Goal: Task Accomplishment & Management: Manage account settings

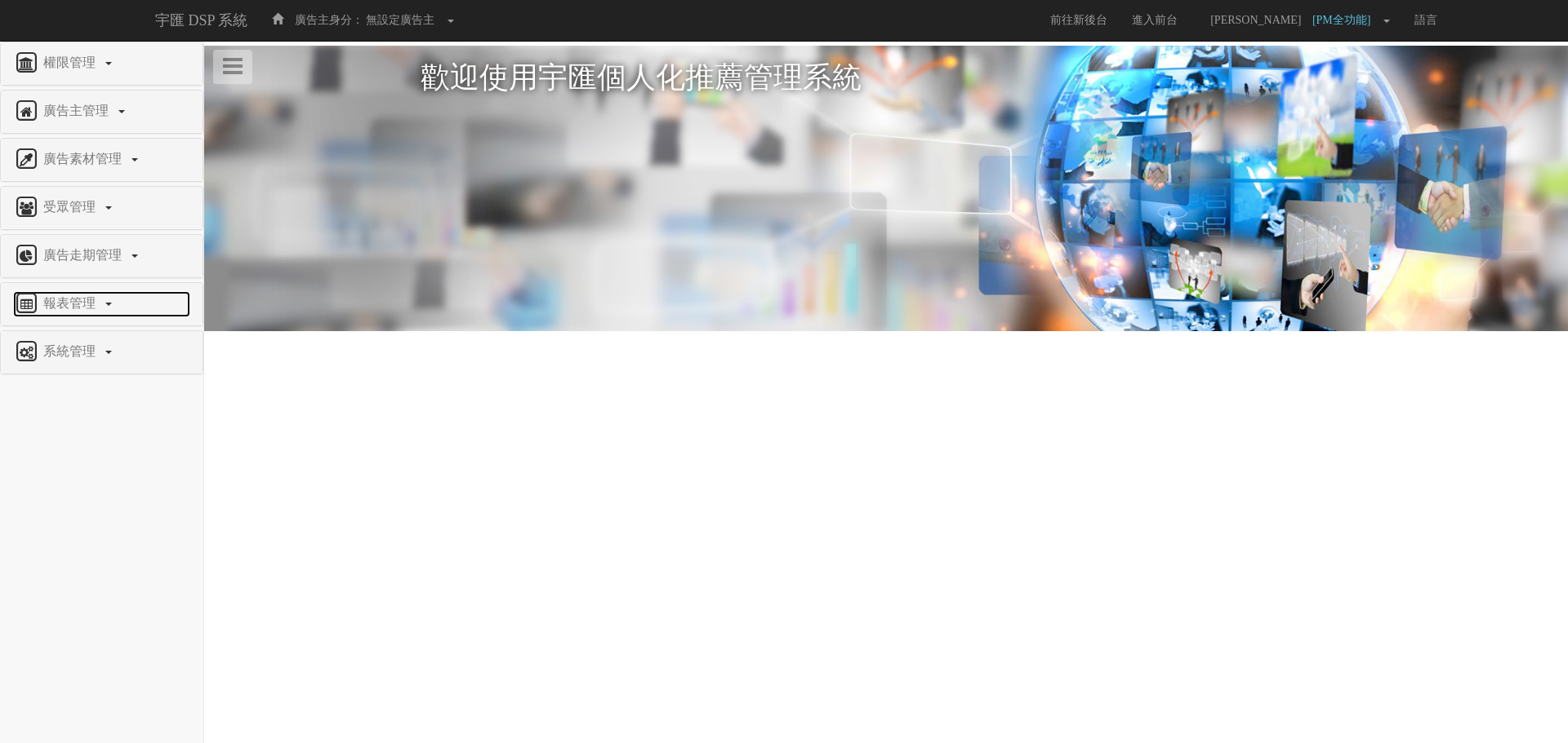
click at [102, 296] on span "報表管理" at bounding box center [71, 303] width 65 height 14
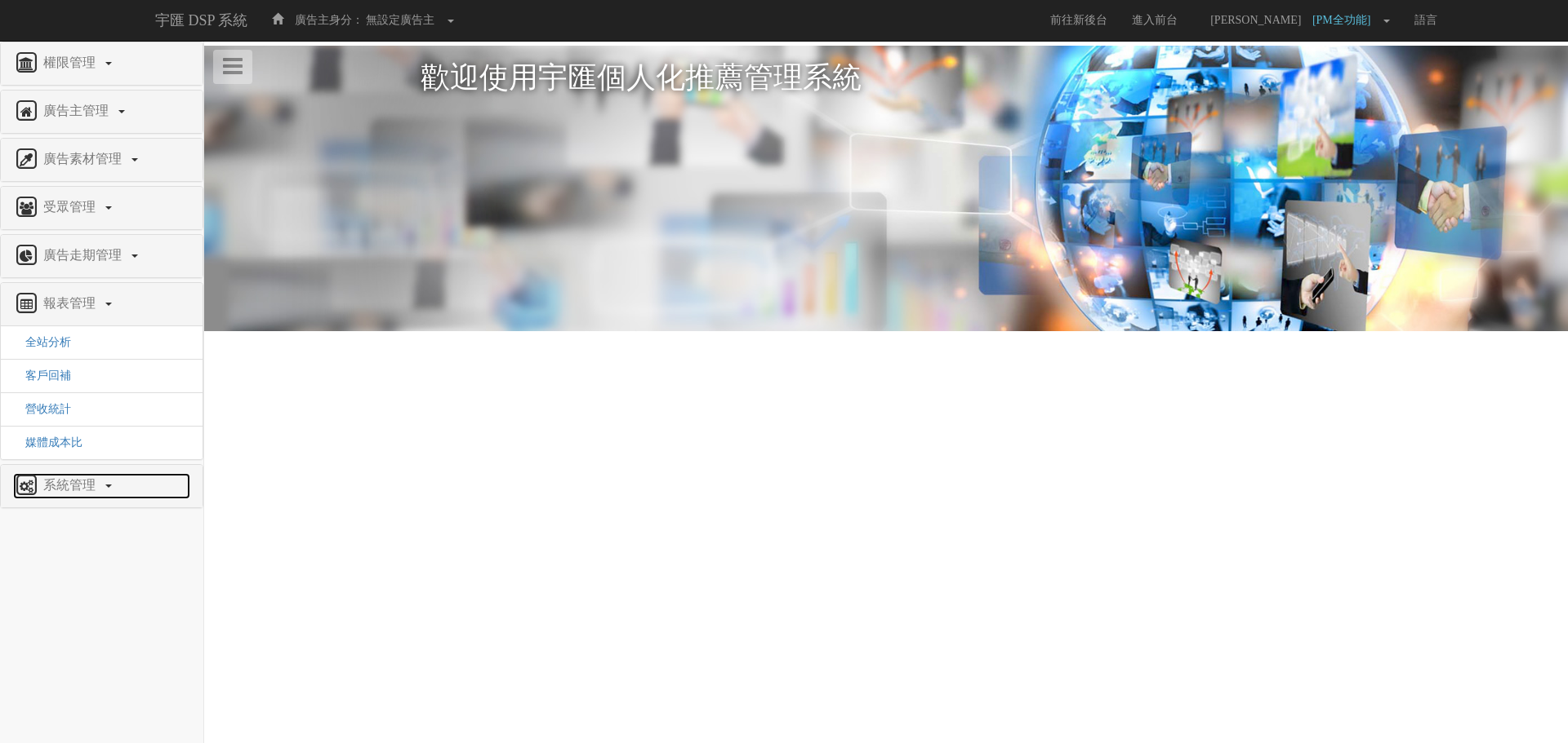
click at [88, 484] on span "系統管理" at bounding box center [71, 485] width 65 height 14
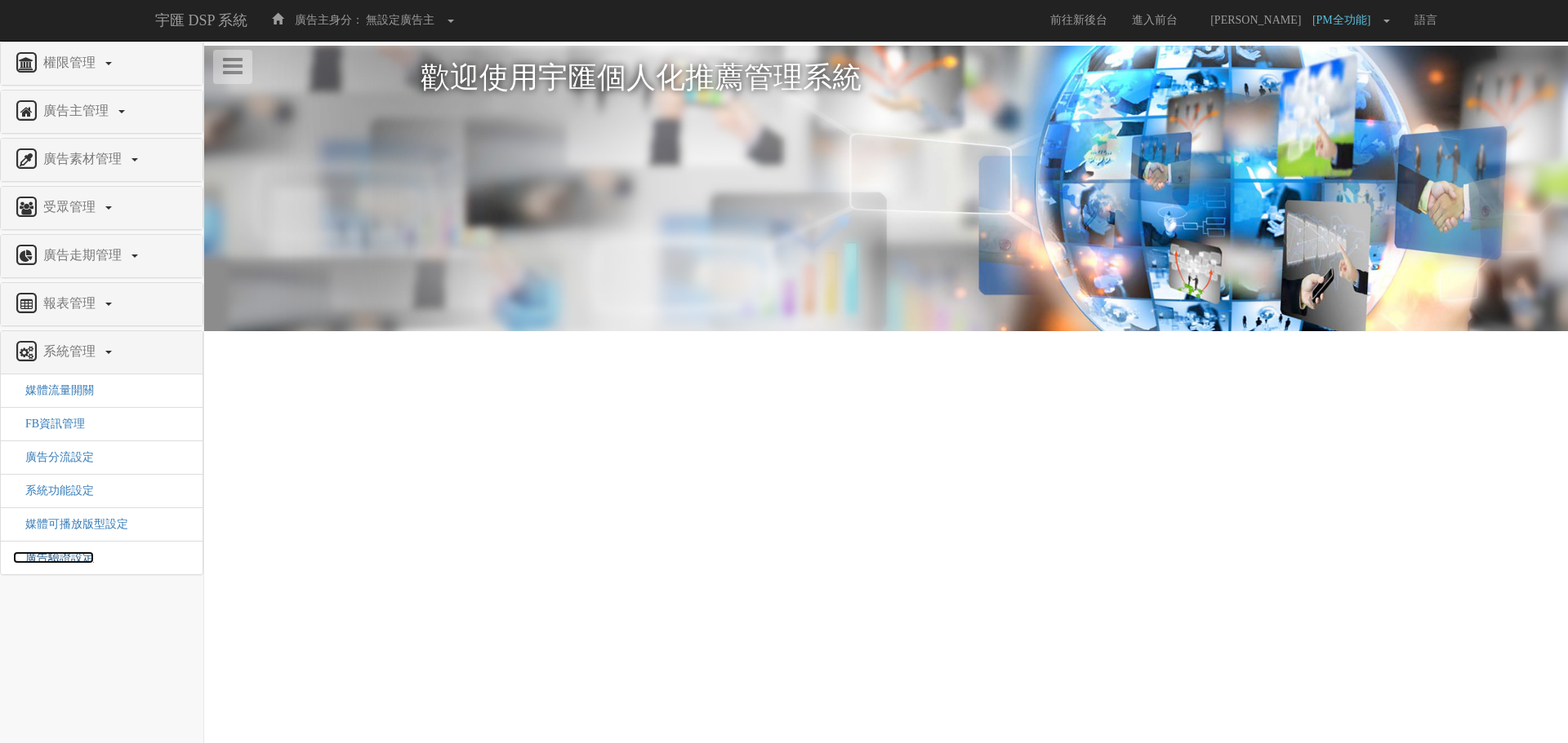
click at [71, 557] on span "廣告驗證設定" at bounding box center [54, 557] width 81 height 12
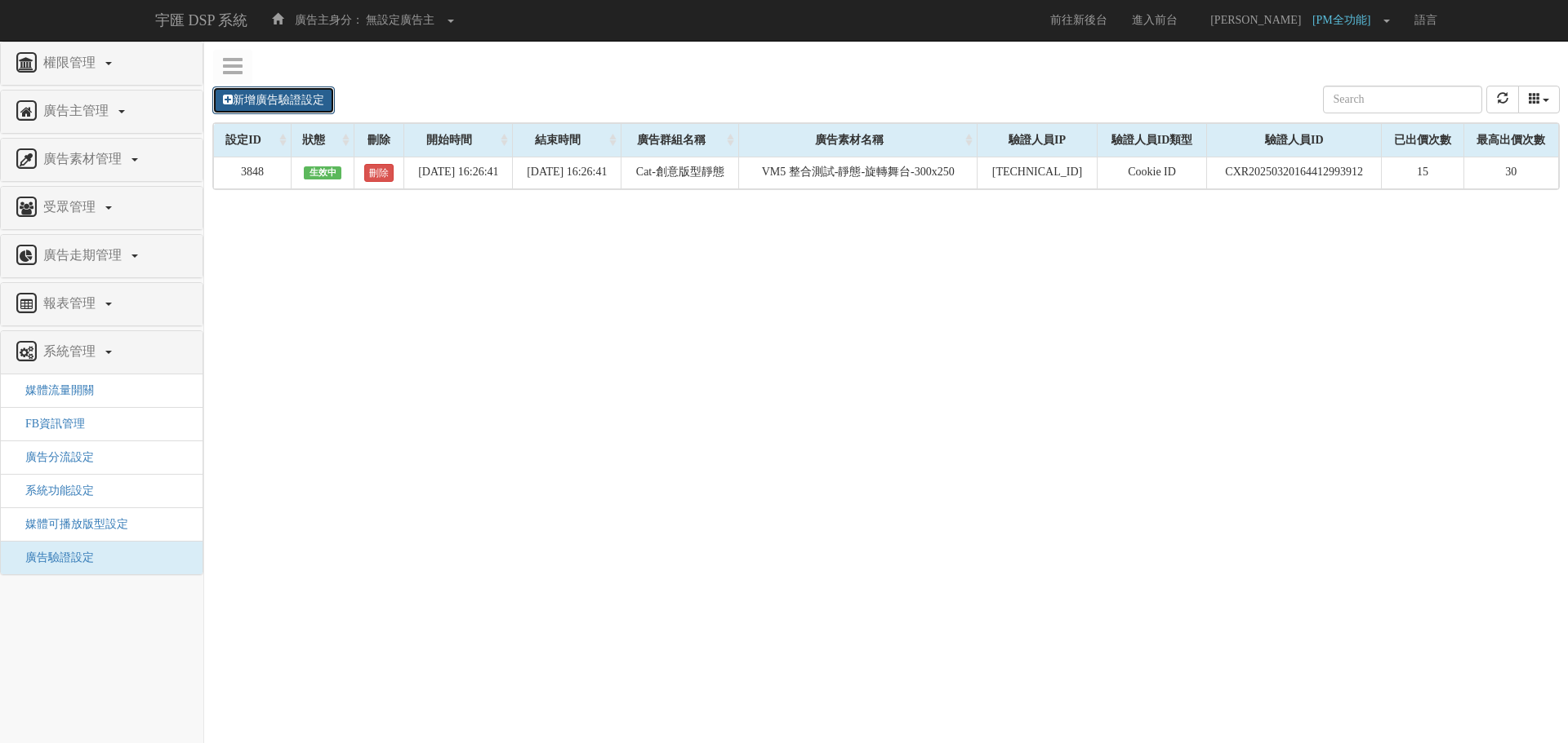
click at [263, 102] on link "新增廣告驗證設定" at bounding box center [273, 101] width 123 height 28
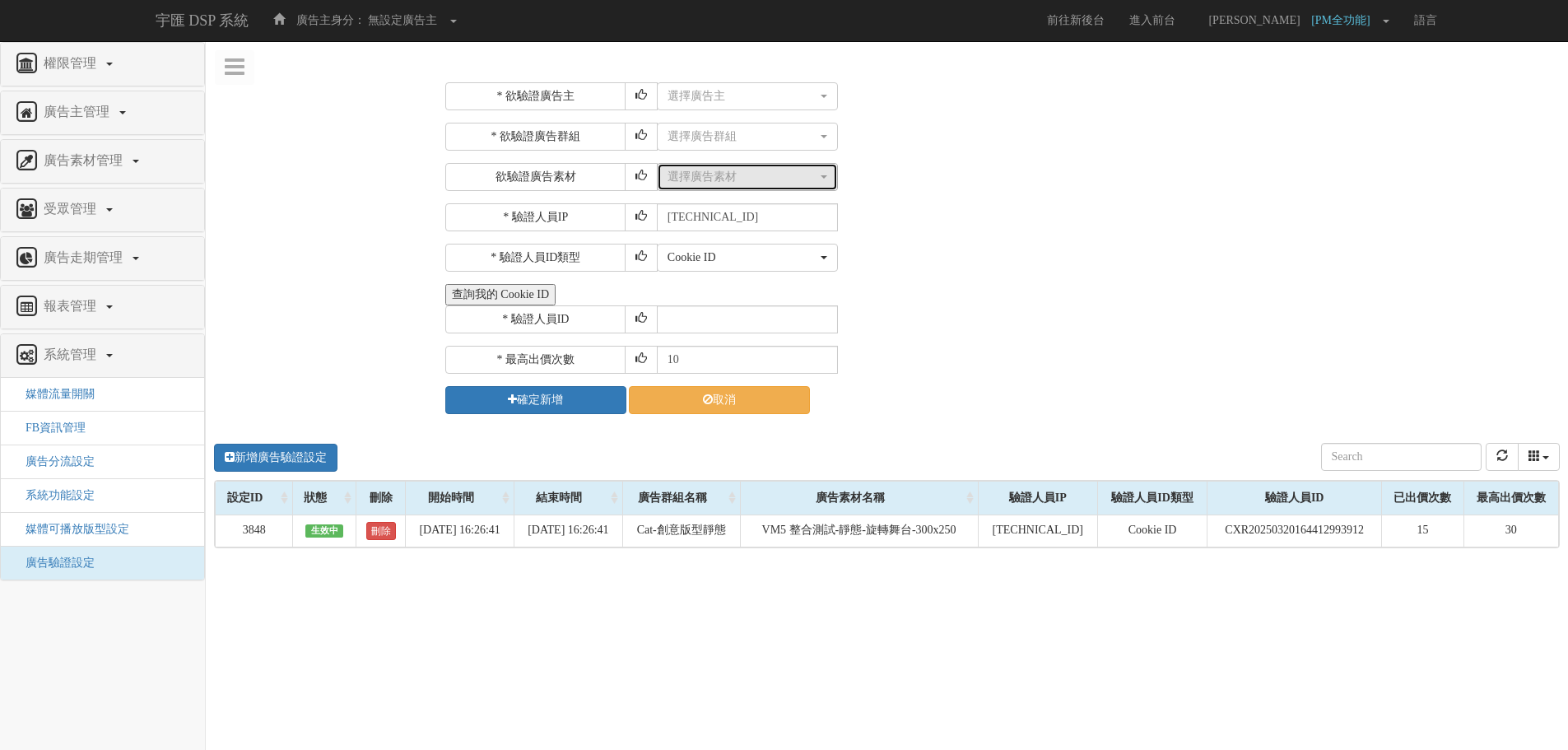
click at [760, 188] on button "選擇廣告素材" at bounding box center [748, 177] width 182 height 28
type input "v"
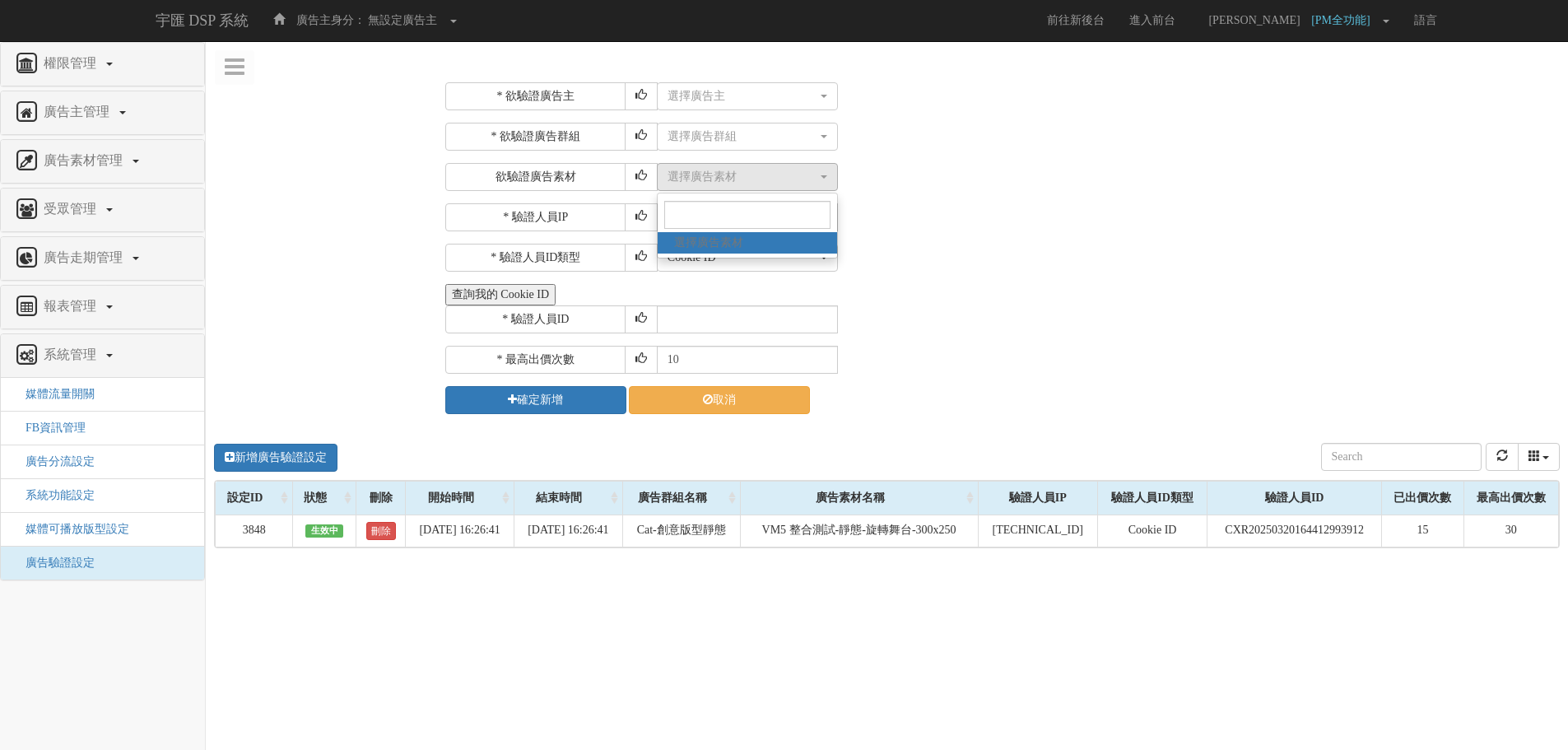
drag, startPoint x: 1129, startPoint y: 286, endPoint x: 1093, endPoint y: 353, distance: 76.1
click at [1131, 286] on div "查詢我的 Cookie ID" at bounding box center [1000, 294] width 1111 height 21
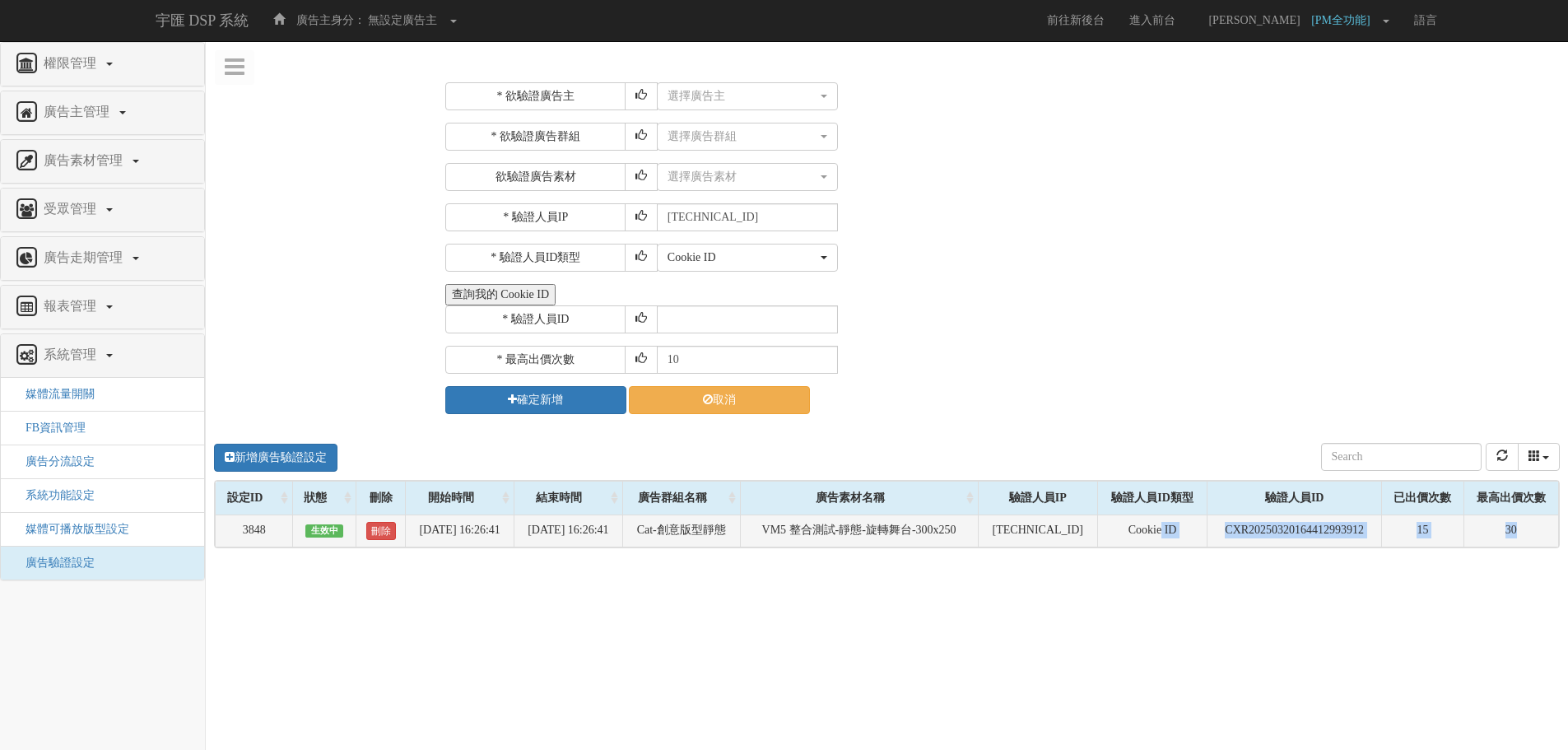
drag, startPoint x: 1170, startPoint y: 525, endPoint x: 1524, endPoint y: 522, distance: 354.0
click at [1524, 522] on tr "3848 生效中 刪除 2025-08-12 16:26:41 2025-08-13 16:26:41 Cat-創意版型靜態 VM5 整合測試-靜態-旋轉舞台…" at bounding box center [887, 531] width 1344 height 32
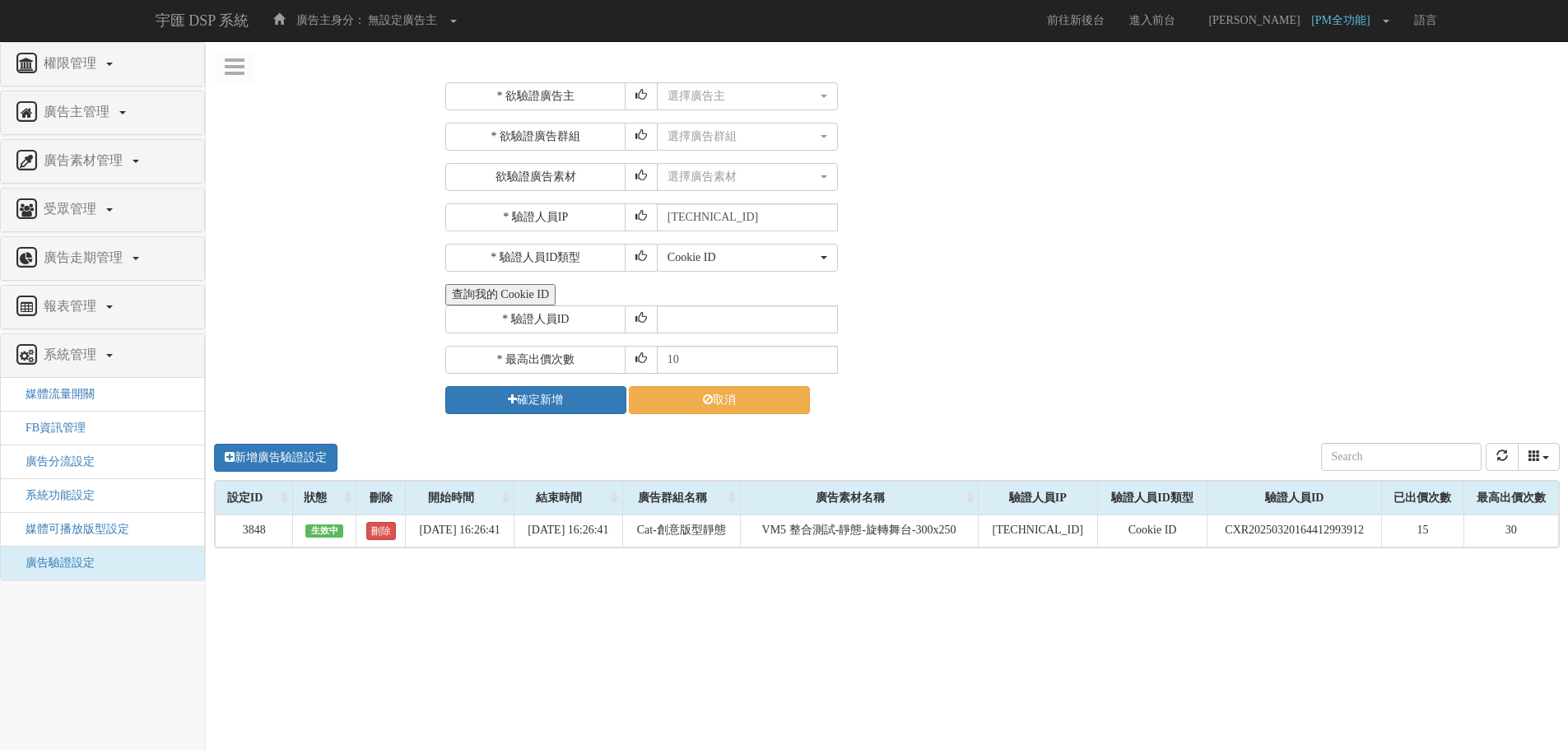
click at [952, 572] on div "新增廣告驗證設定 設定ID 狀態 刪除 開始時間 結束時間 廣告主ID 廣告主名稱 廣告走期ID 廣告走期名稱 廣告群組ID 廣告群組名稱 廣告素材 廣告素材…" at bounding box center [886, 674] width 1362 height 494
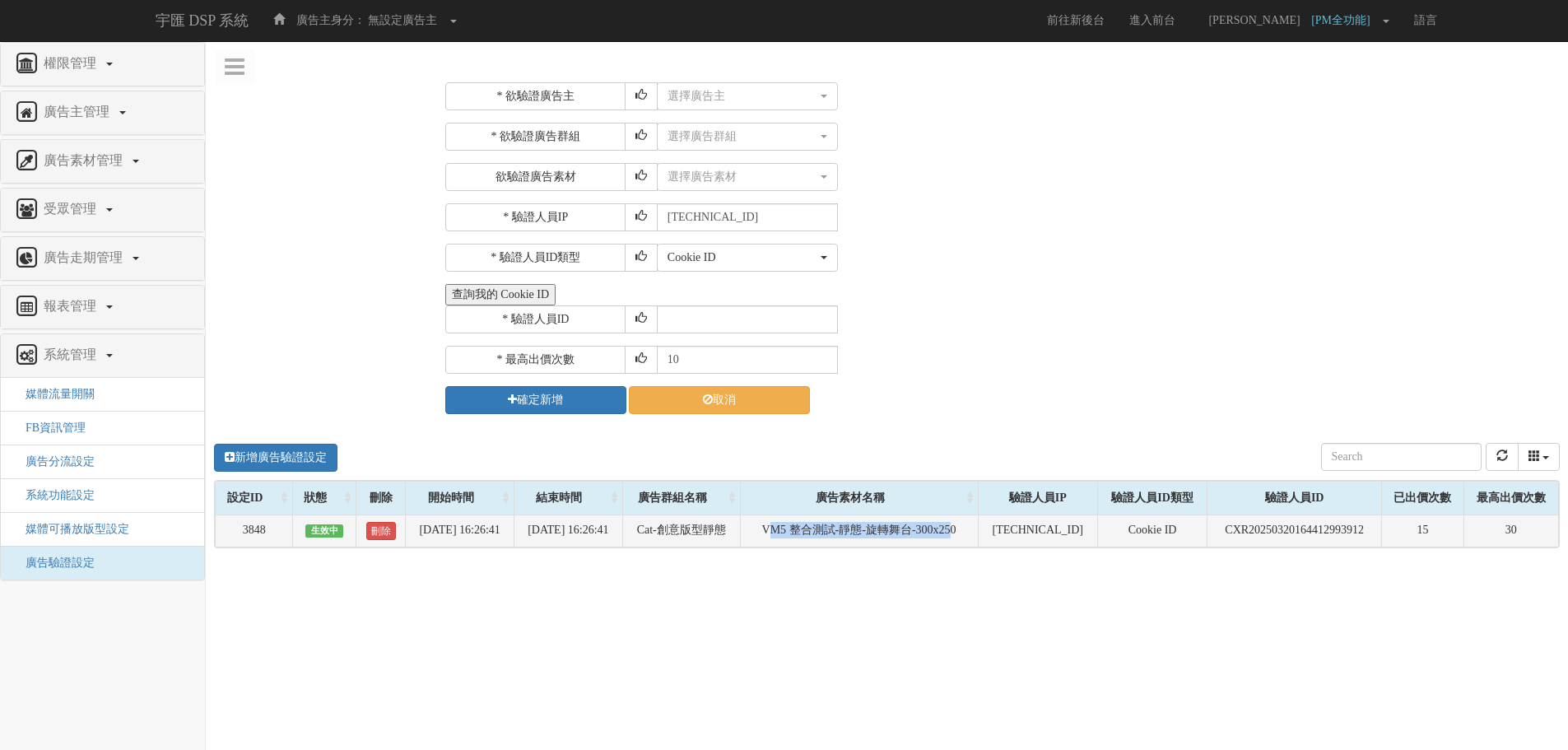
drag, startPoint x: 793, startPoint y: 536, endPoint x: 990, endPoint y: 534, distance: 197.0
click at [978, 534] on td "VM5 整合測試-靜態-旋轉舞台-300x250" at bounding box center [859, 531] width 238 height 32
drag, startPoint x: 993, startPoint y: 534, endPoint x: 785, endPoint y: 528, distance: 208.1
click at [785, 528] on td "VM5 整合測試-靜態-旋轉舞台-300x250" at bounding box center [859, 531] width 238 height 32
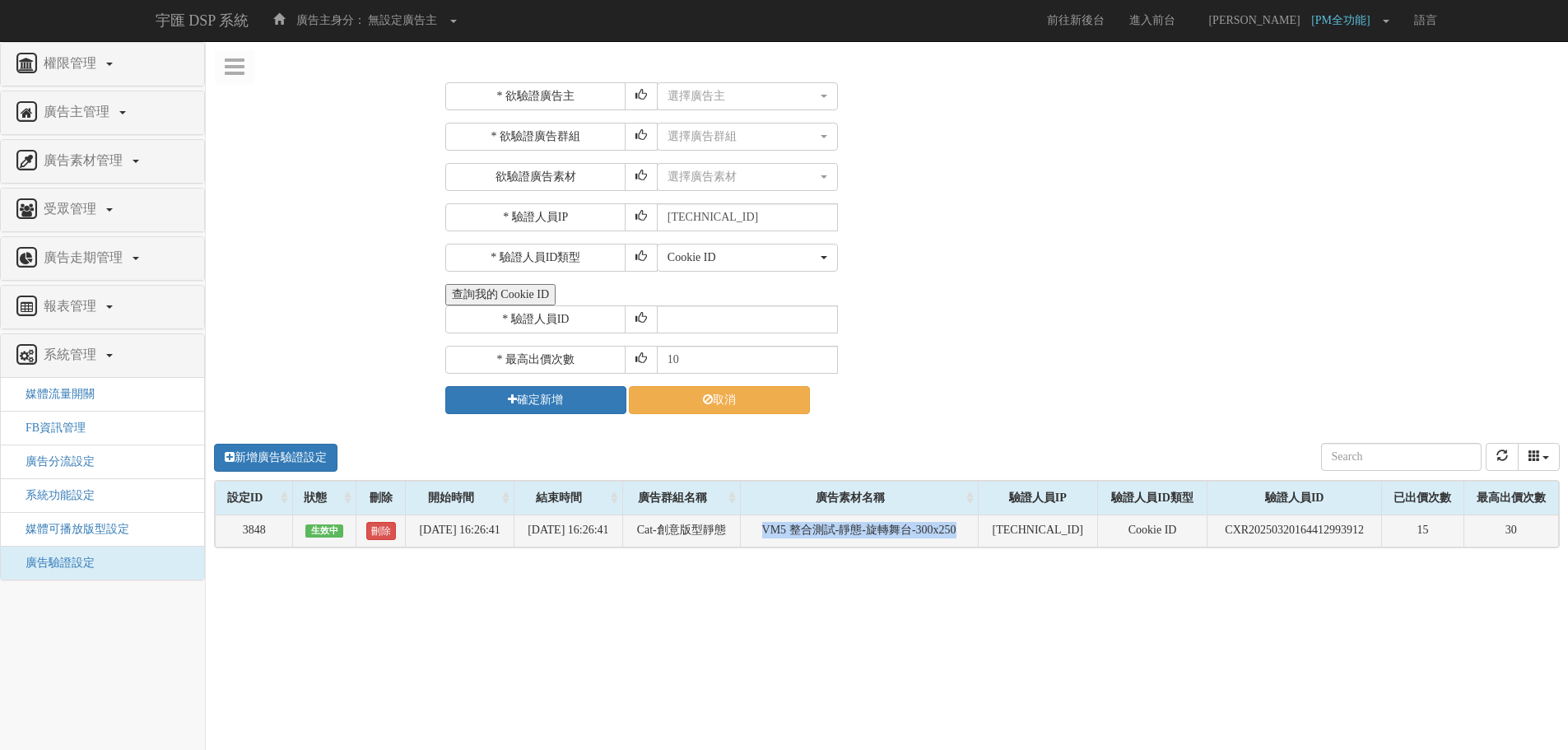
click at [956, 529] on td "VM5 整合測試-靜態-旋轉舞台-300x250" at bounding box center [859, 531] width 238 height 32
drag, startPoint x: 963, startPoint y: 531, endPoint x: 990, endPoint y: 532, distance: 27.0
click at [978, 532] on td "VM5 整合測試-靜態-旋轉舞台-300x250" at bounding box center [859, 531] width 238 height 32
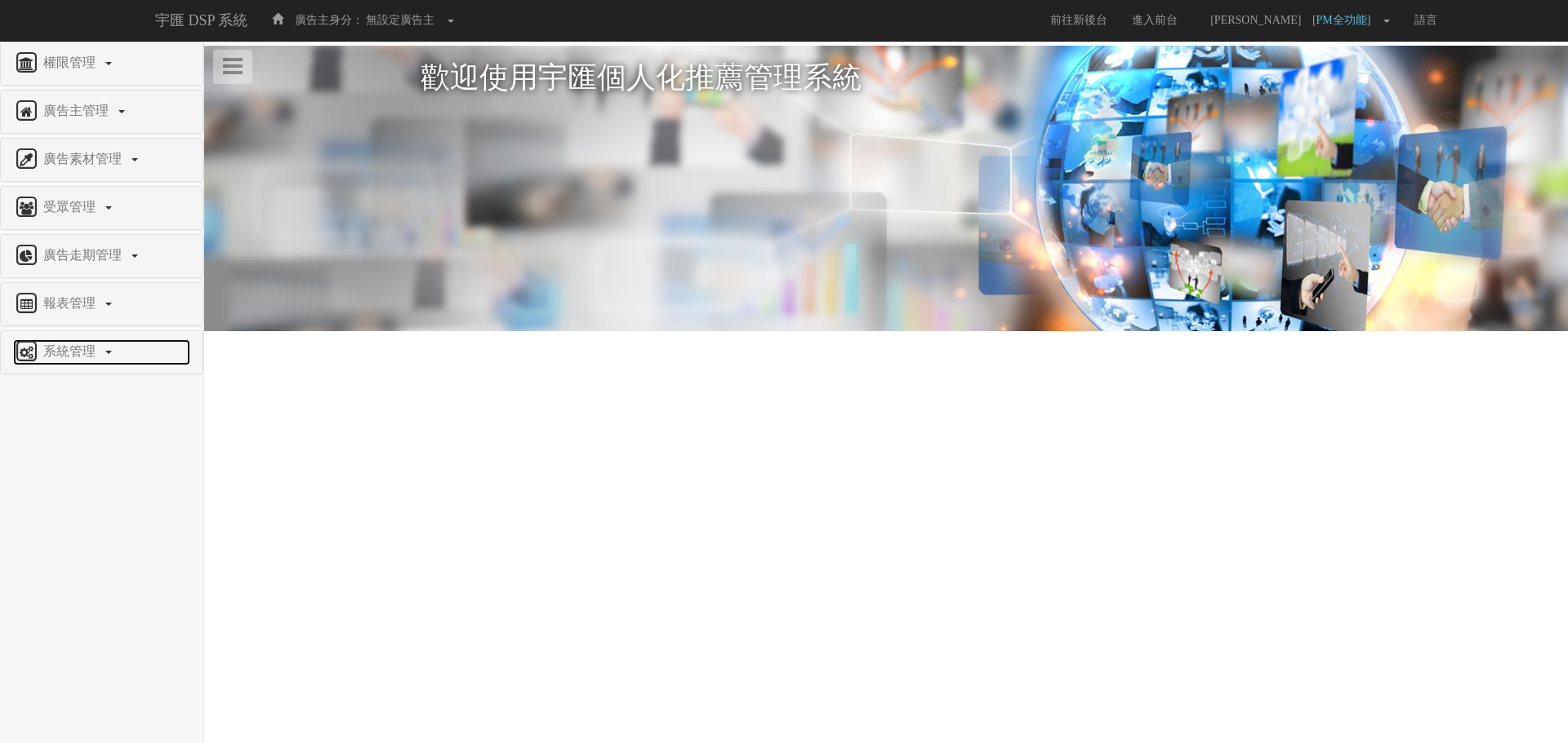
click at [99, 354] on span "系統管理" at bounding box center [71, 351] width 65 height 14
click at [82, 557] on span "廣告驗證設定" at bounding box center [54, 557] width 81 height 12
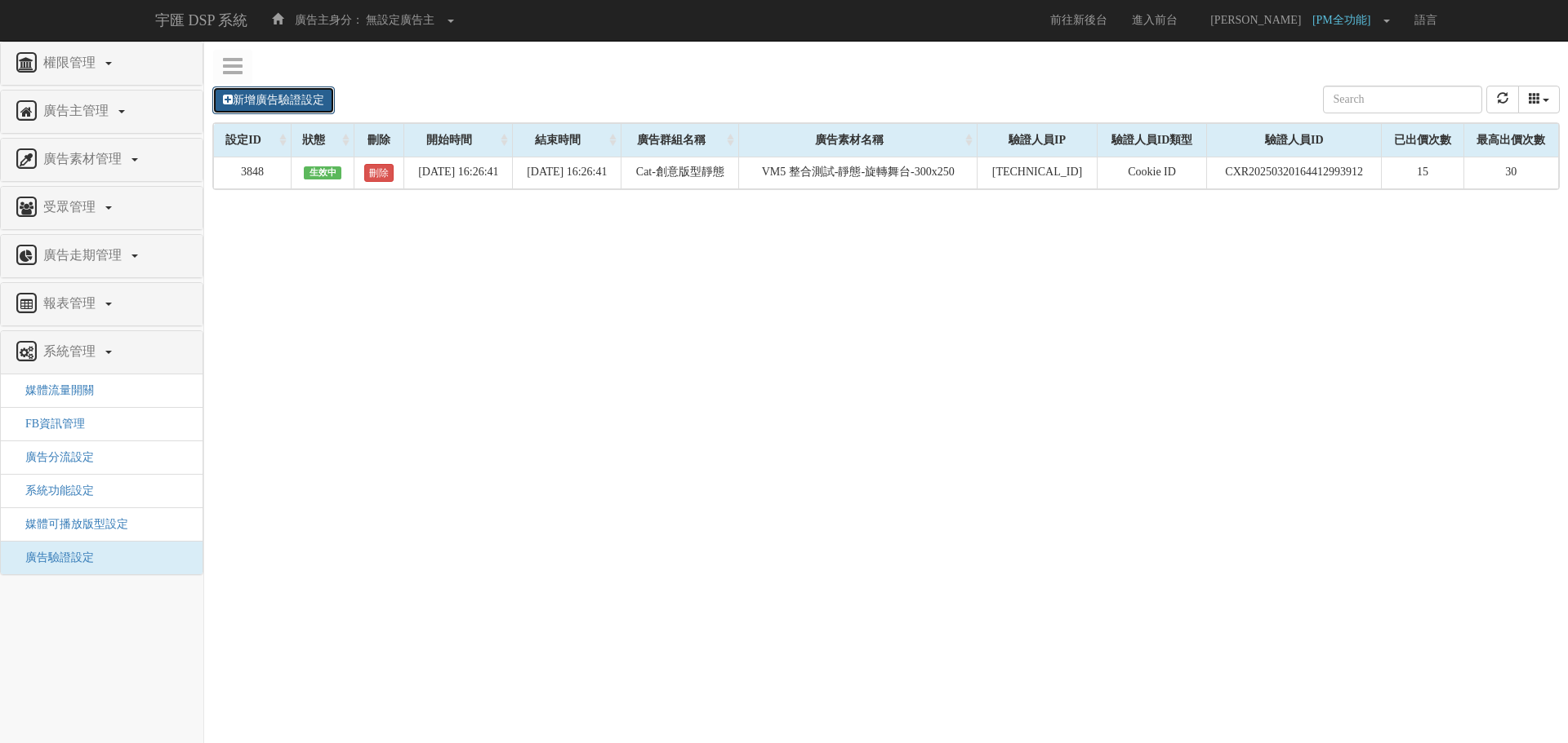
click at [283, 96] on link "新增廣告驗證設定" at bounding box center [273, 101] width 123 height 28
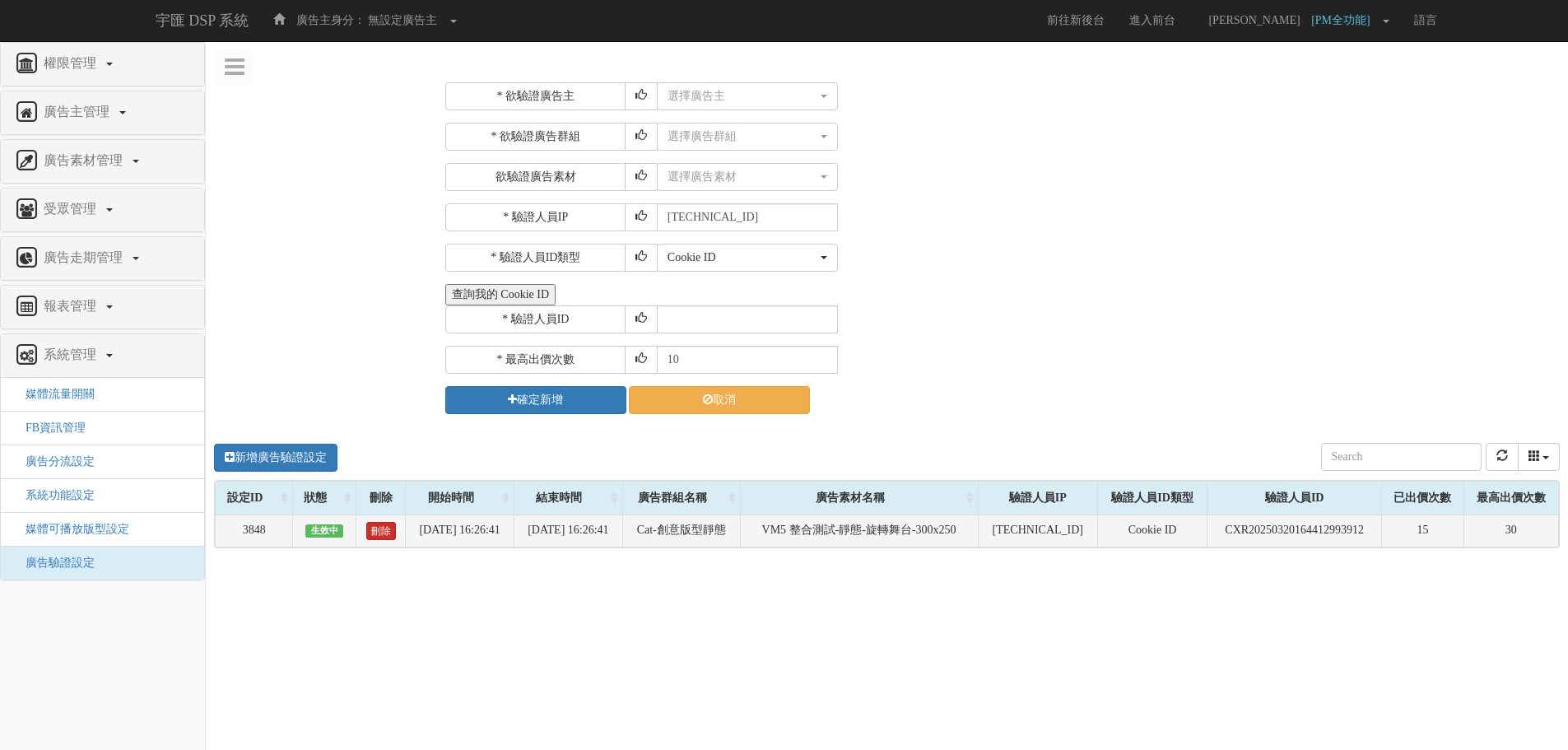
click at [372, 535] on link "刪除" at bounding box center [381, 531] width 30 height 18
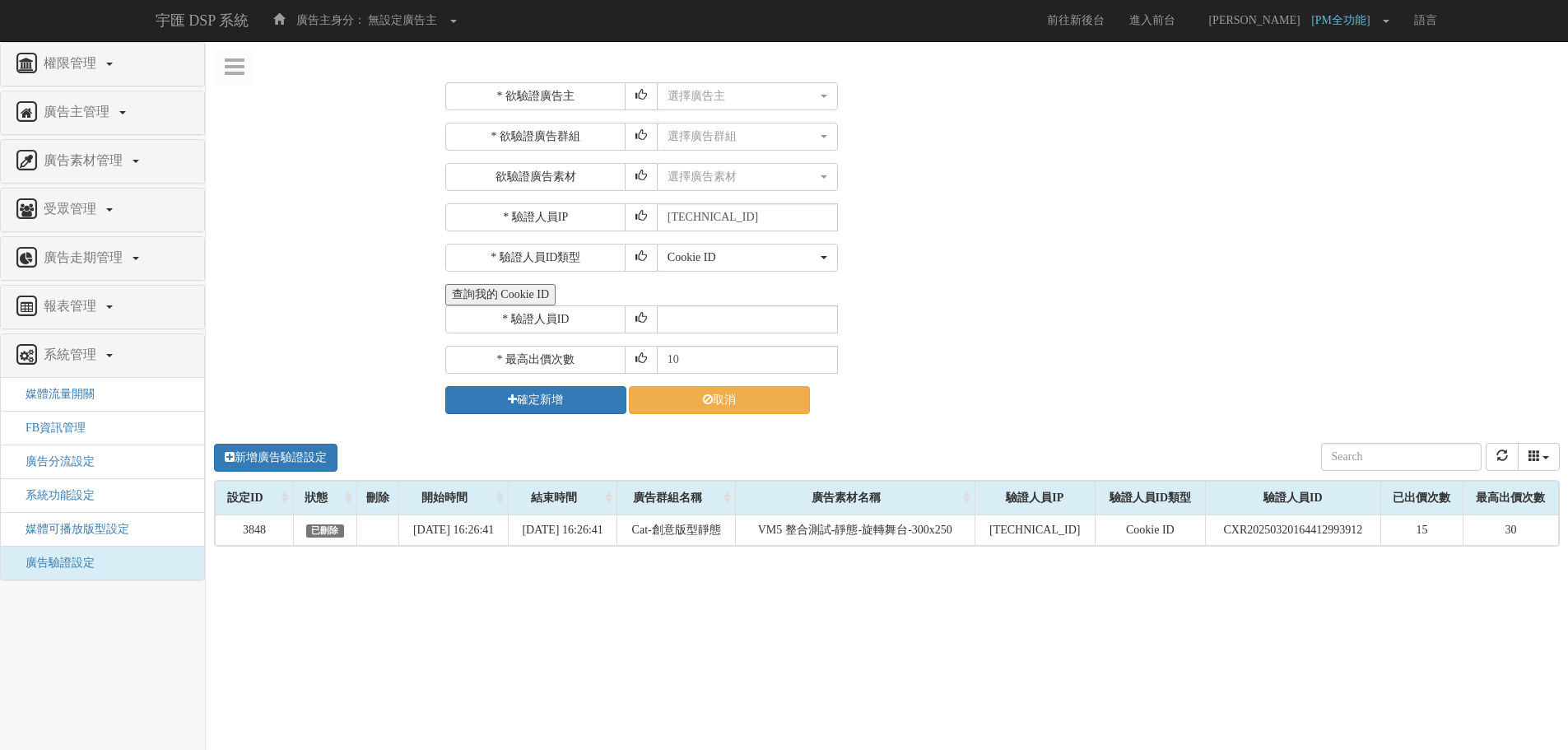
click at [473, 286] on button "查詢我的 Cookie ID" at bounding box center [500, 294] width 110 height 21
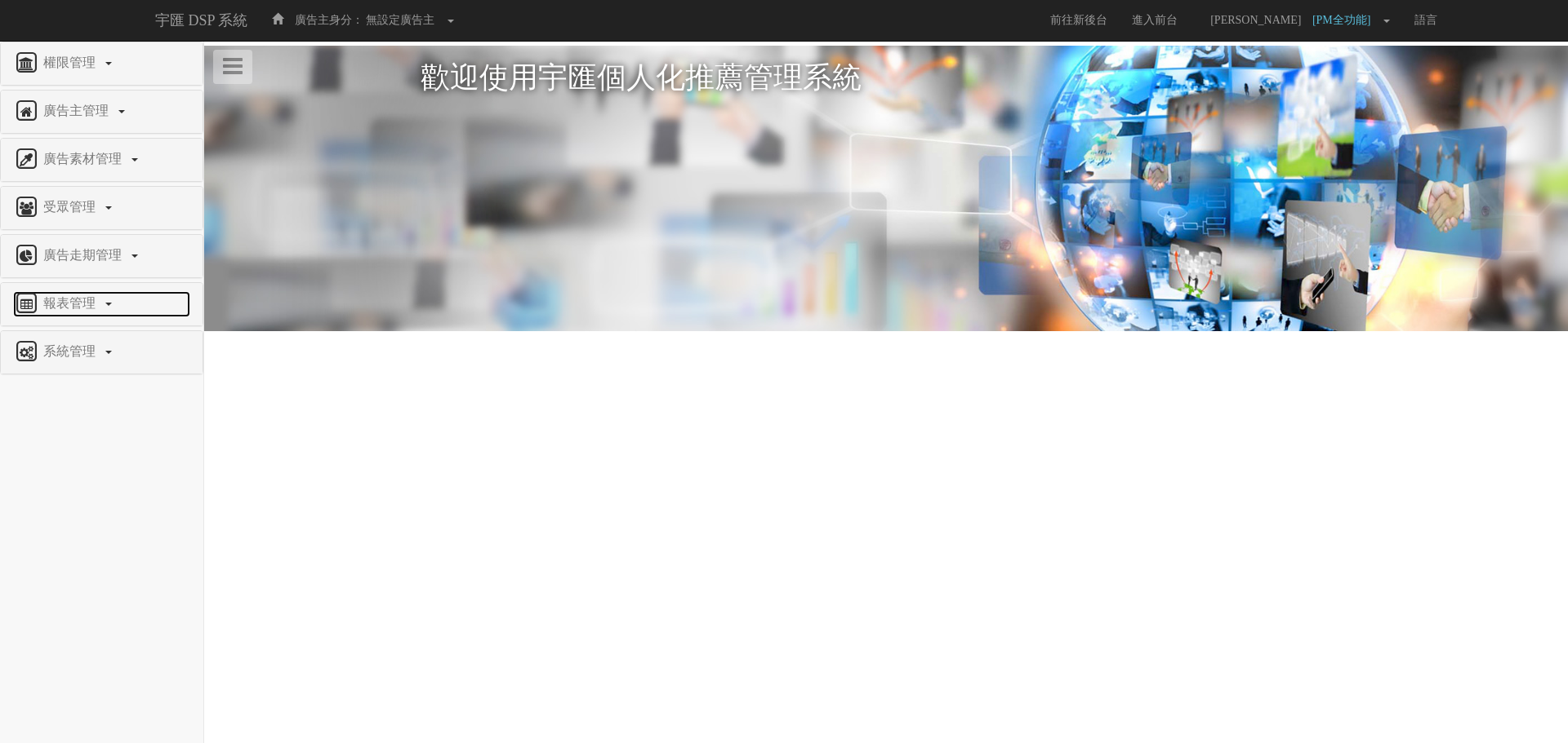
click at [91, 304] on span "報表管理" at bounding box center [71, 303] width 65 height 14
click at [87, 359] on link "系統管理" at bounding box center [102, 353] width 177 height 26
click at [74, 560] on span "廣告驗證設定" at bounding box center [54, 557] width 81 height 12
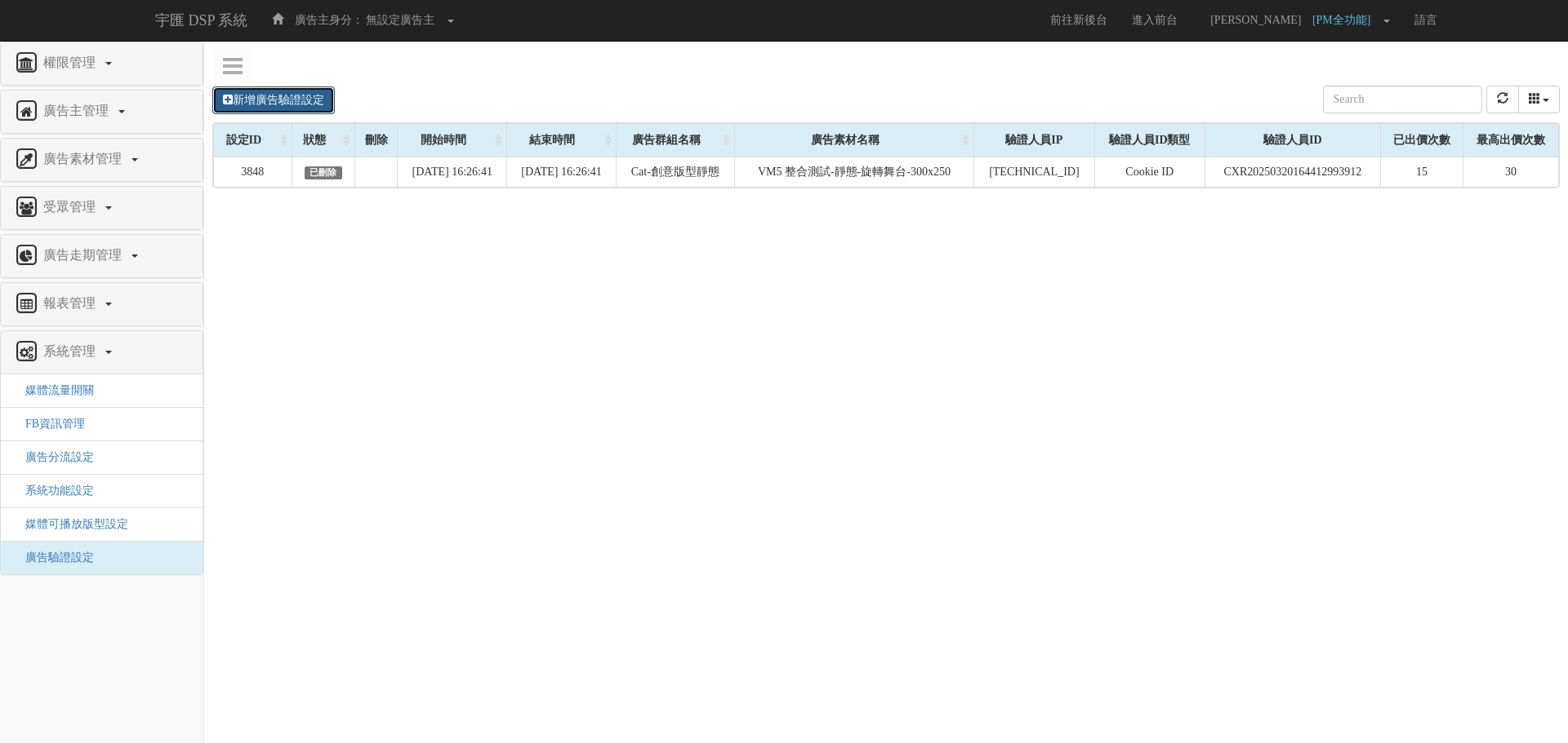
click at [276, 95] on link "新增廣告驗證設定" at bounding box center [273, 101] width 123 height 28
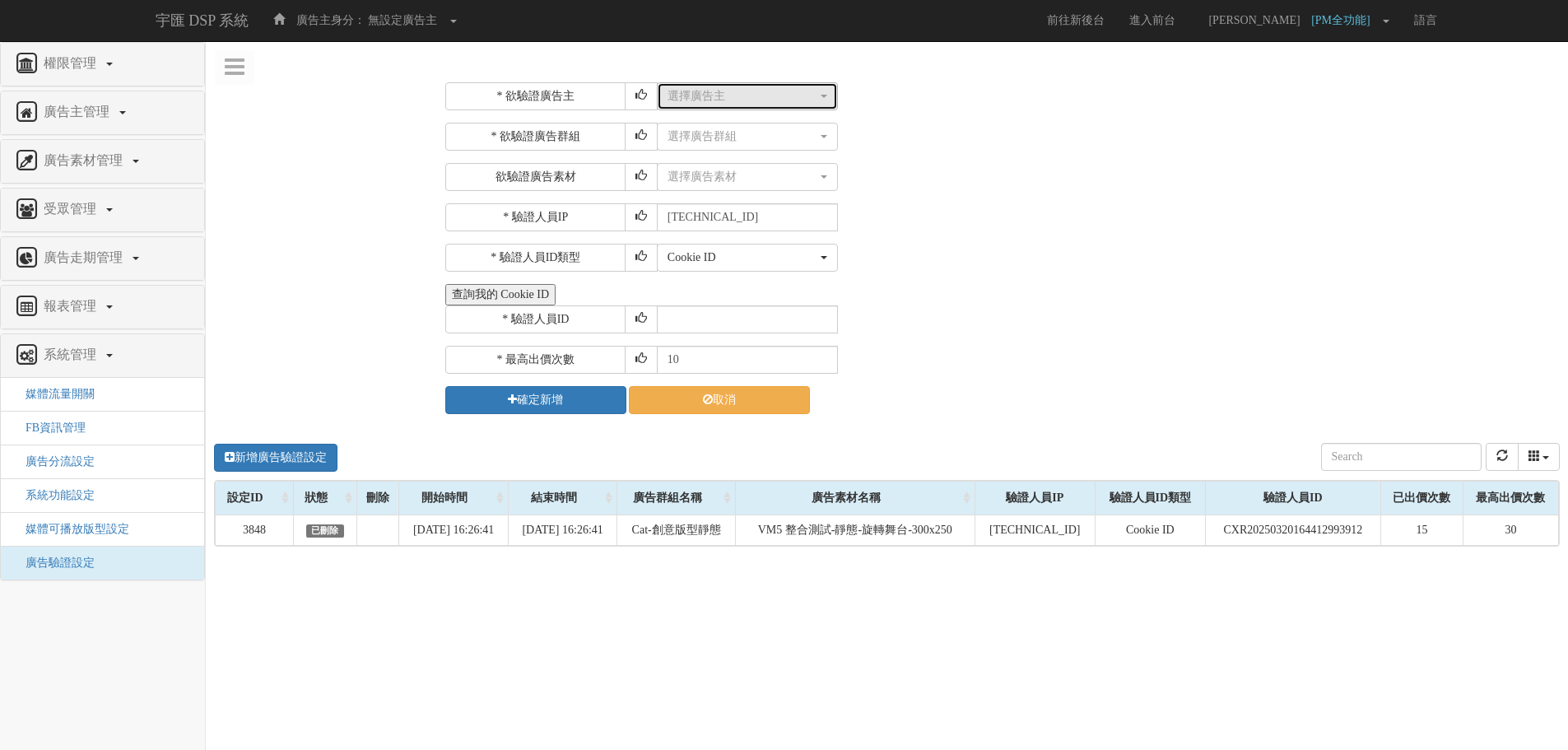
click at [698, 103] on div "選擇廣告主" at bounding box center [742, 97] width 150 height 17
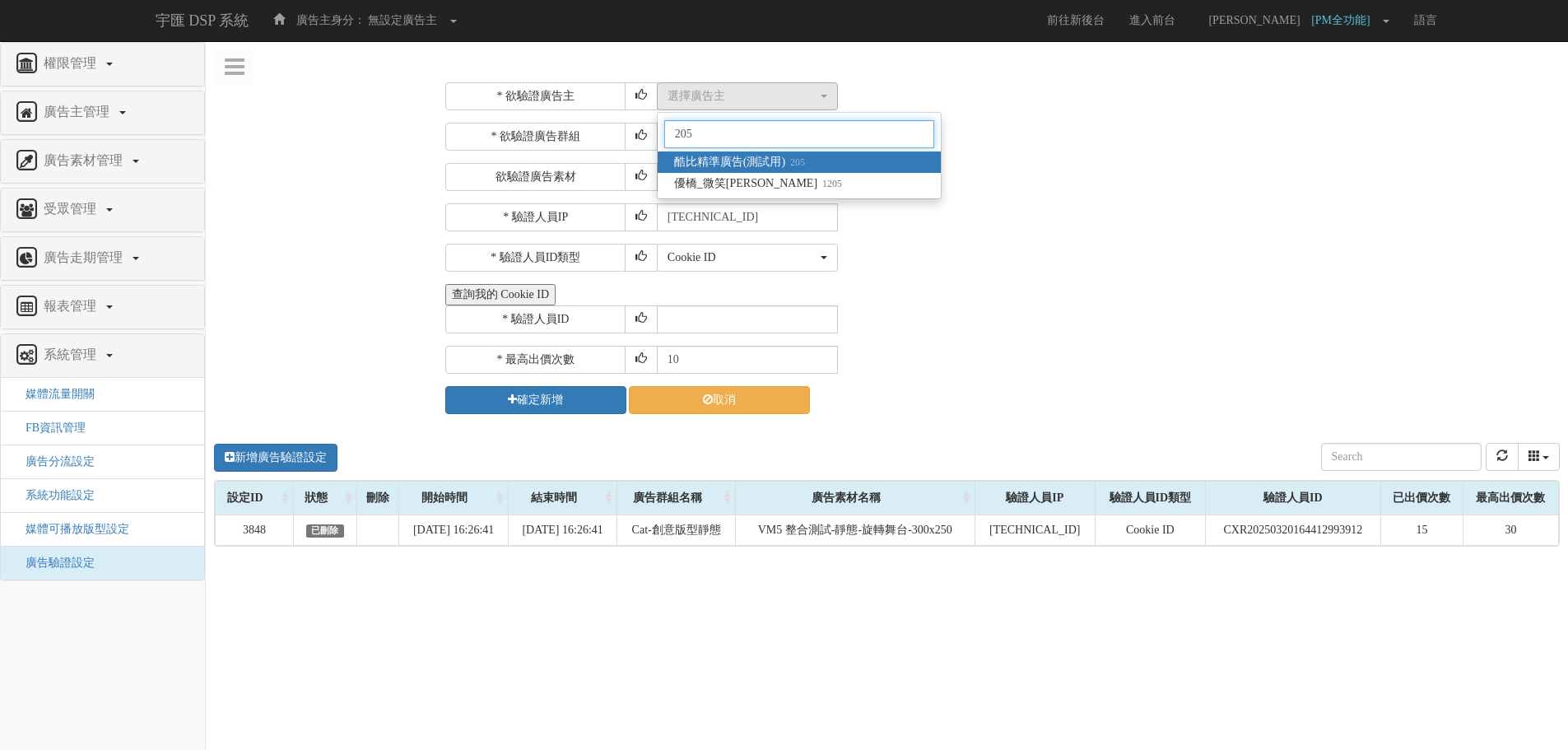
type input "205"
click at [766, 160] on span "酷比精準廣告(測試用) 205" at bounding box center [739, 162] width 131 height 17
select select "205"
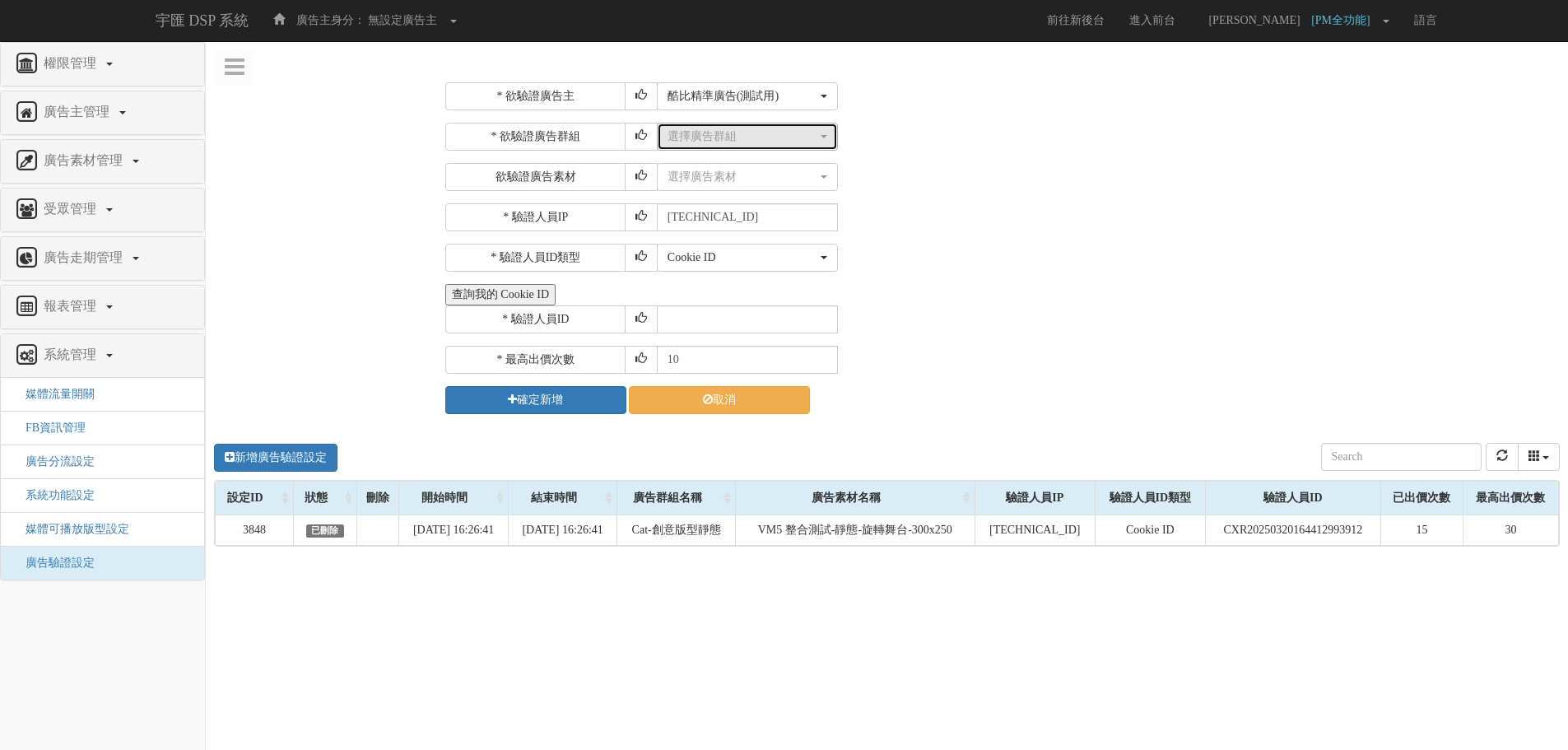
click at [769, 138] on div "選擇廣告群組" at bounding box center [742, 137] width 150 height 17
type input "V"
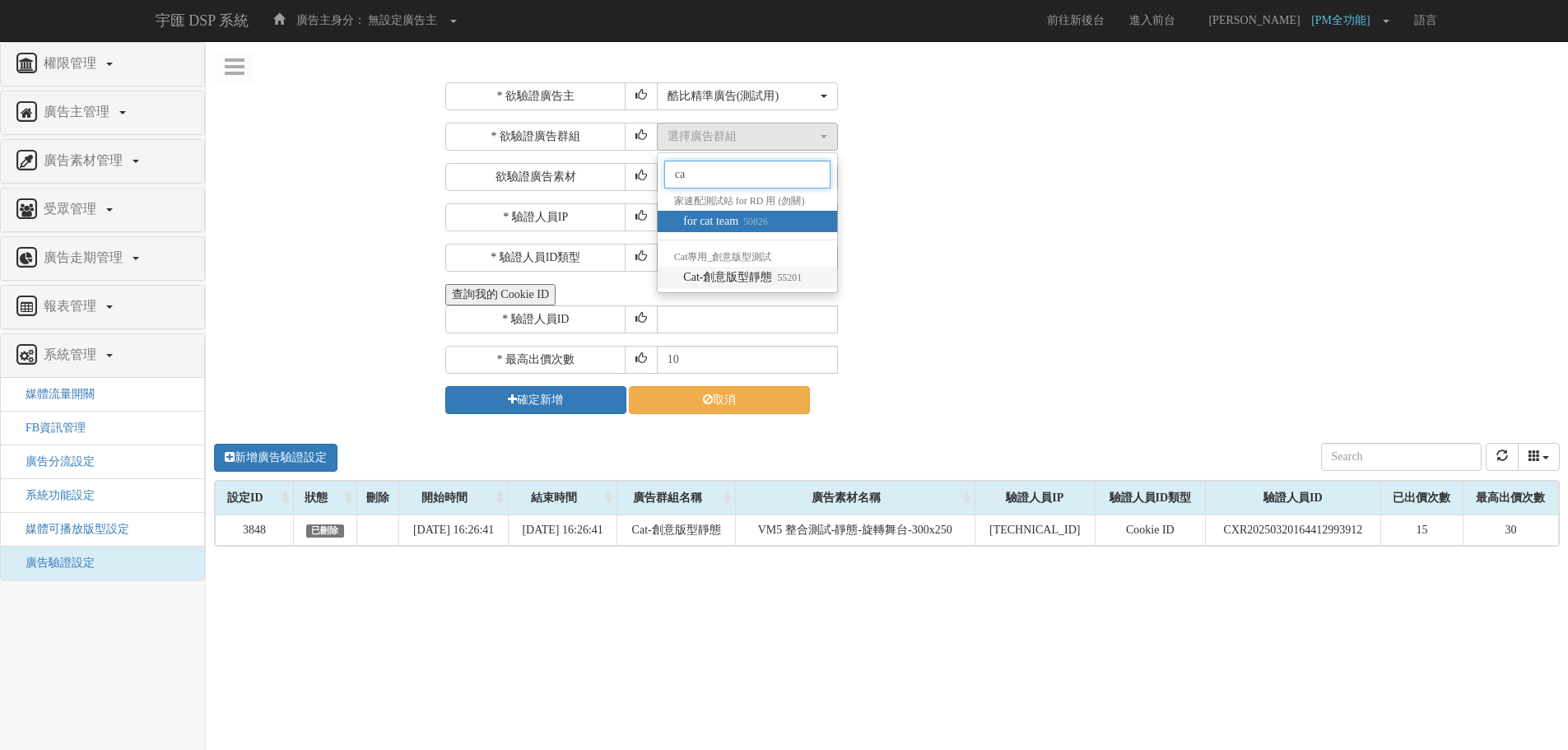
type input "ca"
click at [740, 280] on span "Cat-創意版型靜態 55201" at bounding box center [742, 278] width 118 height 17
select select "55201"
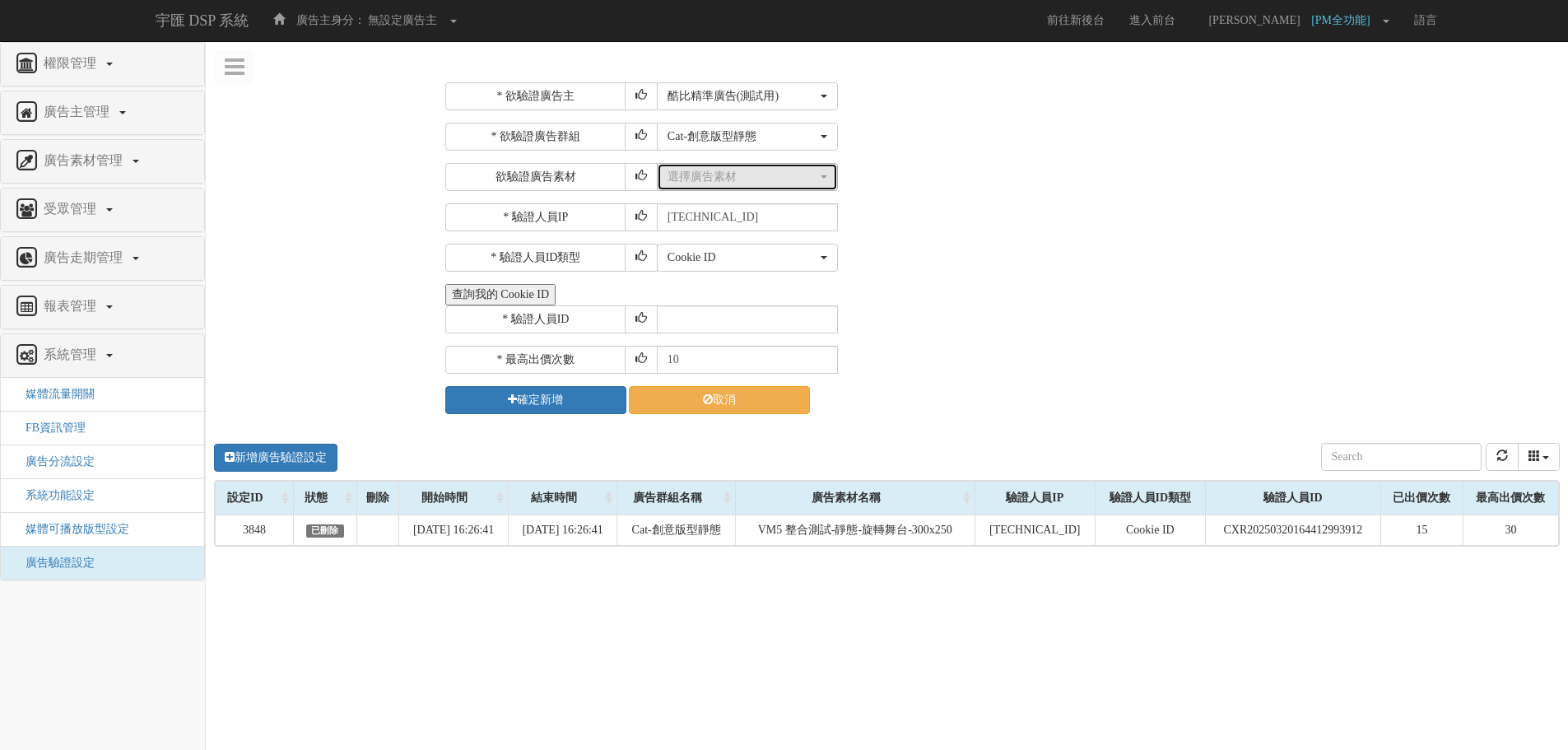
click at [746, 181] on div "選擇廣告素材" at bounding box center [742, 177] width 150 height 17
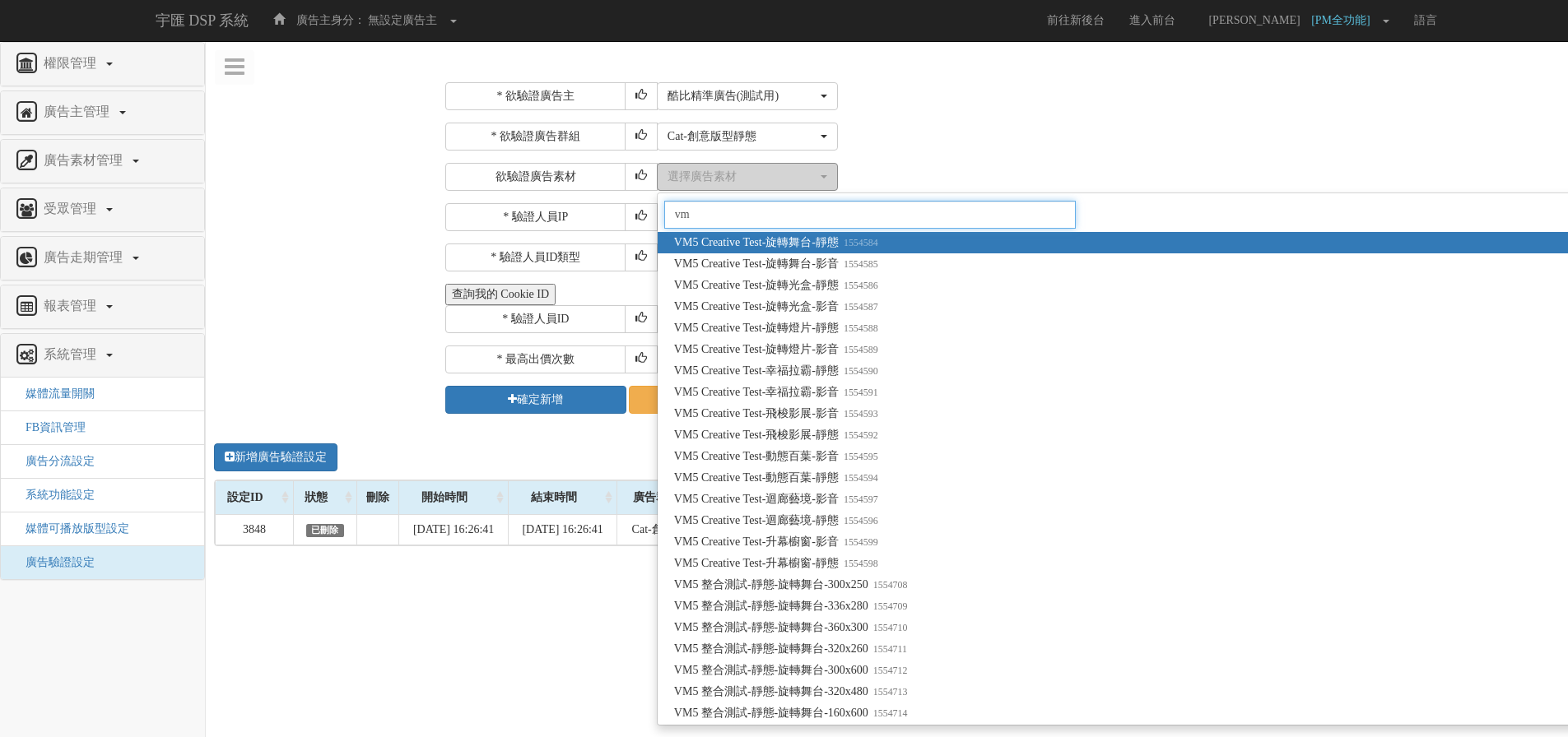
type input "v"
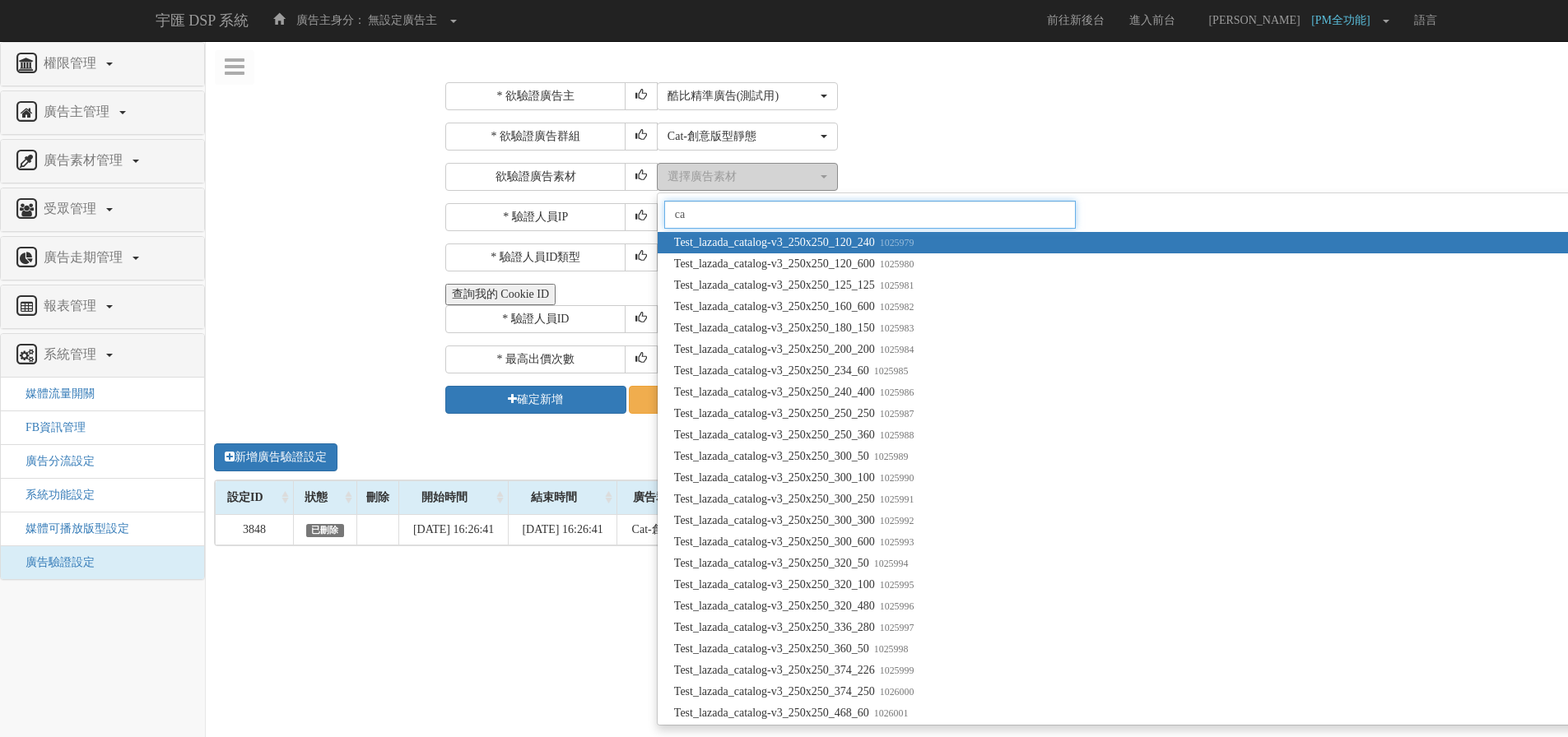
type input "c"
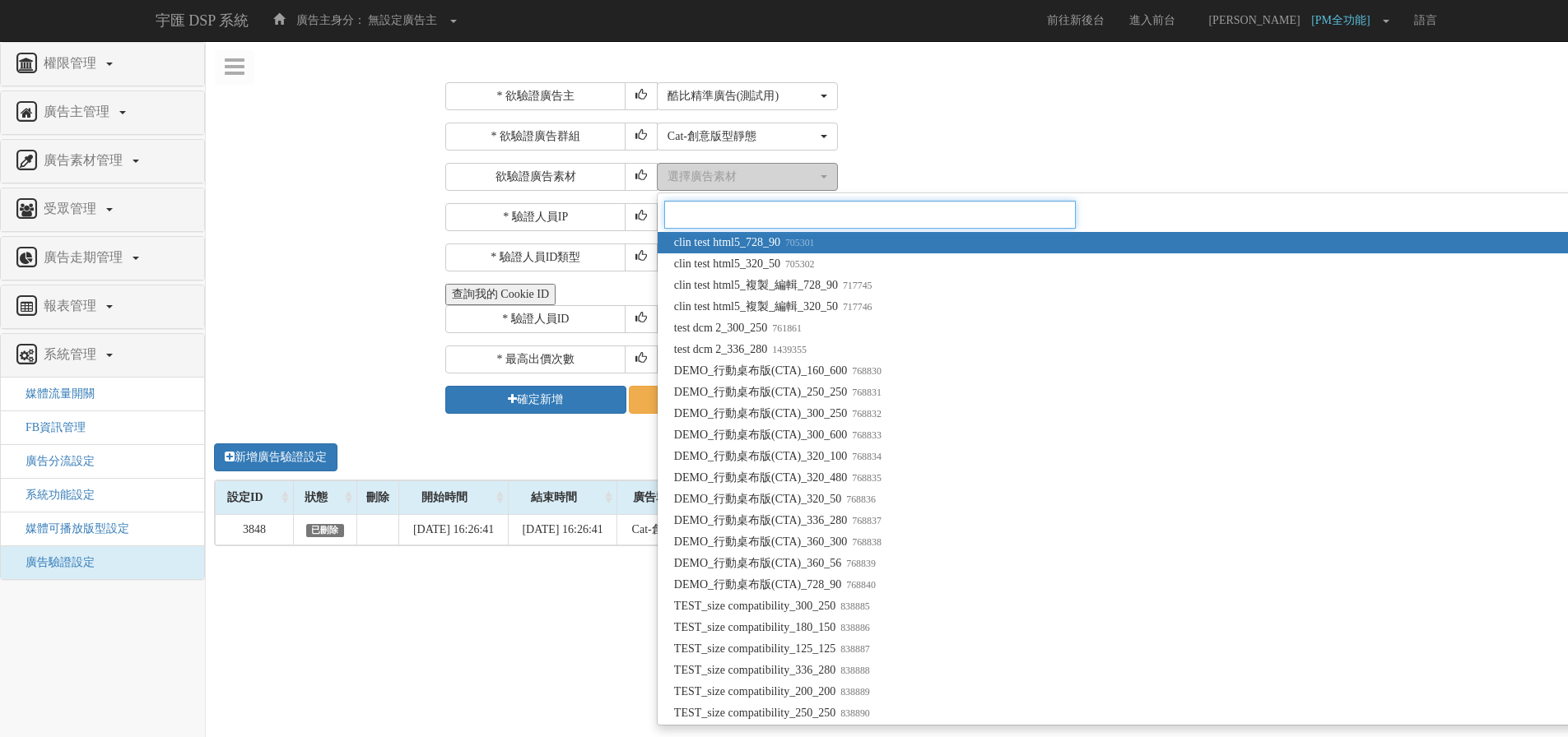
type input "v"
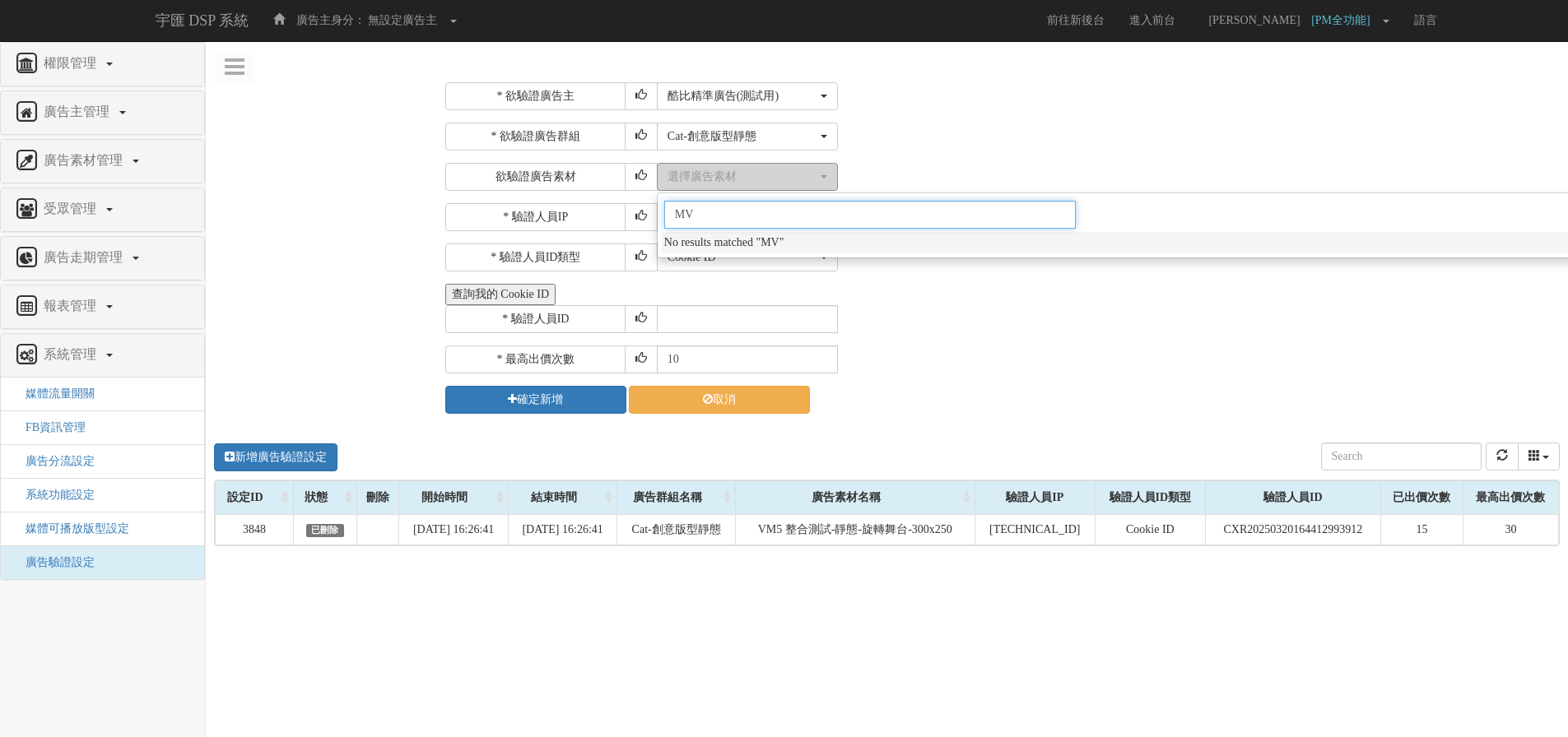
type input "M"
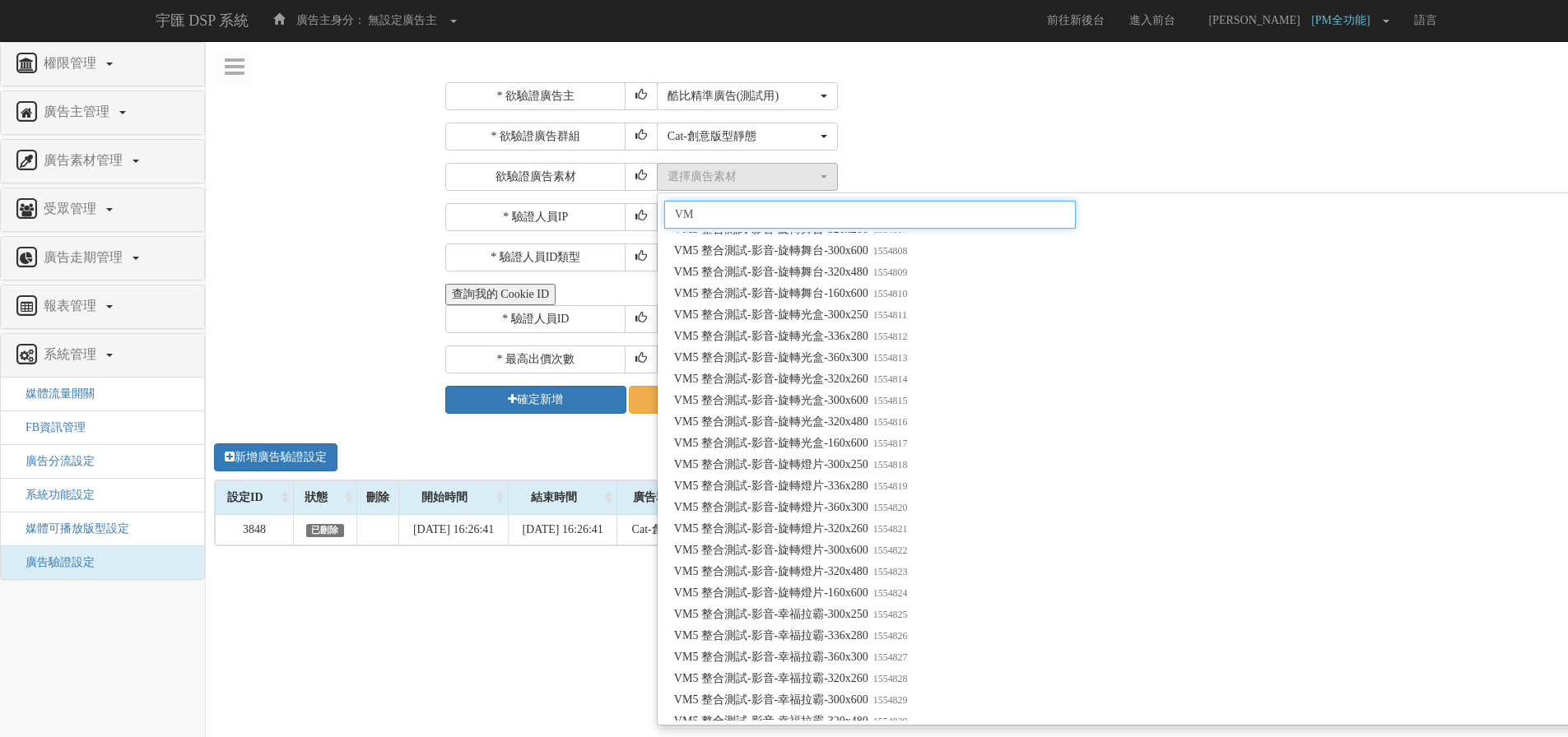
scroll to position [2468, 0]
type input "V"
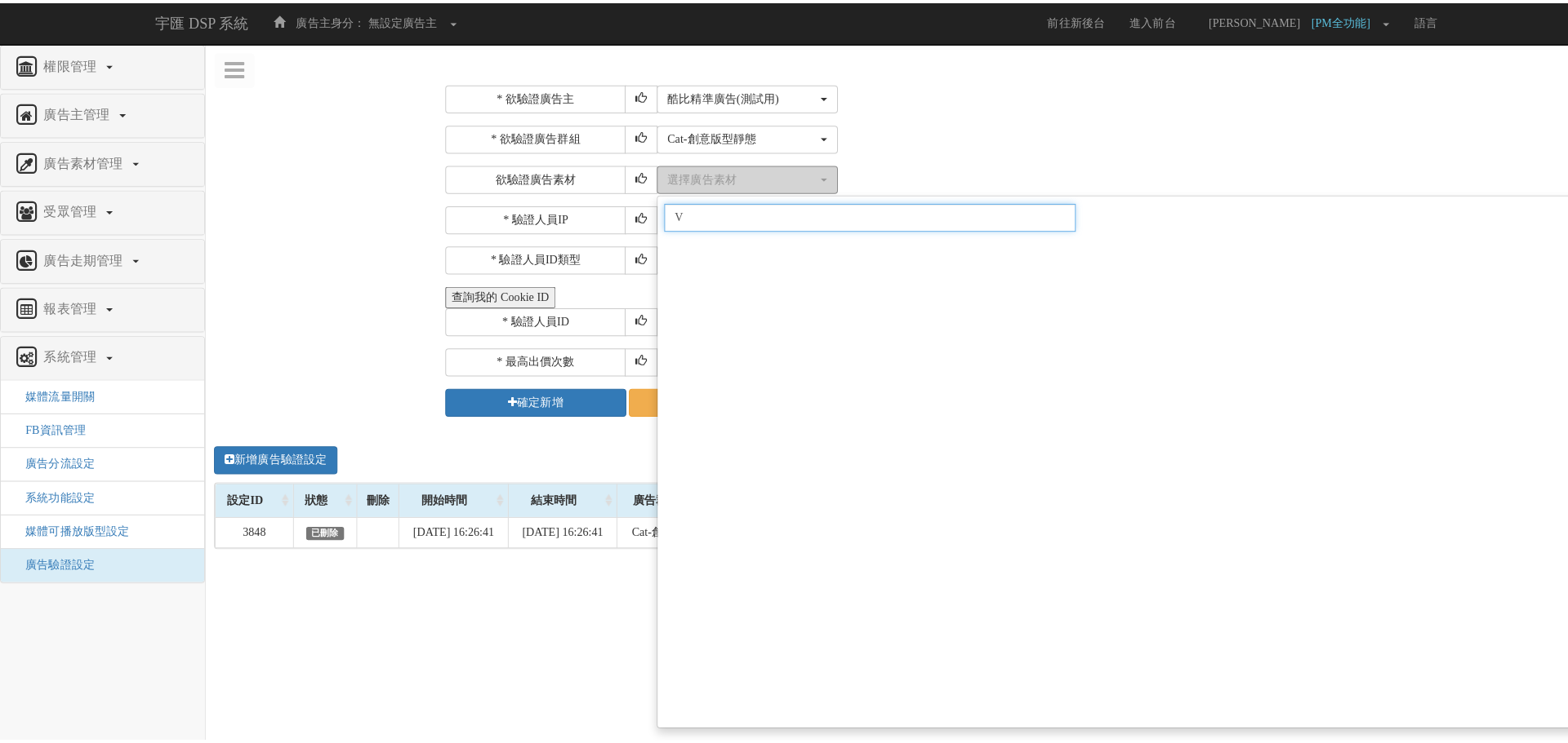
scroll to position [0, 0]
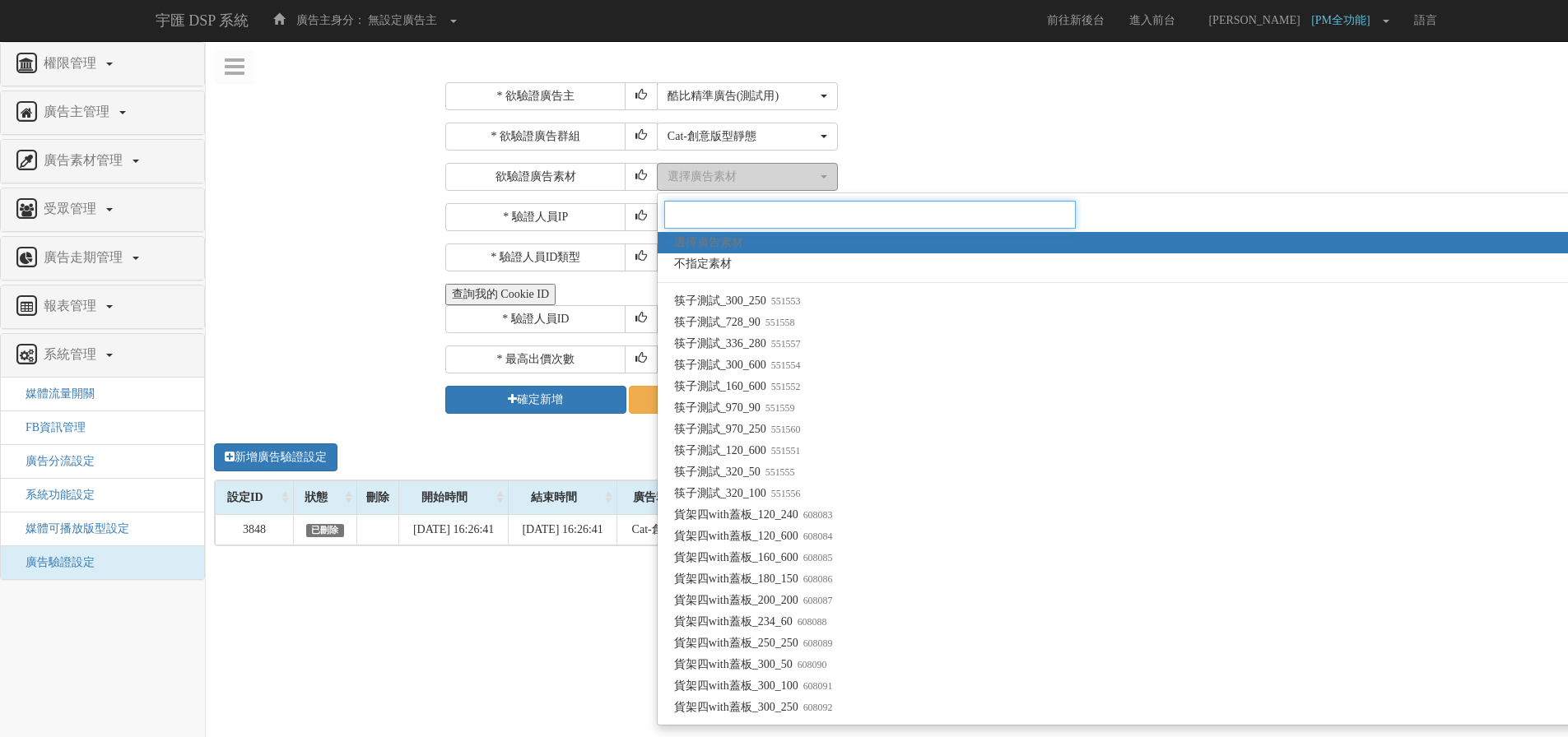
paste input "VM5 Cat 測試-圖像_300_250"
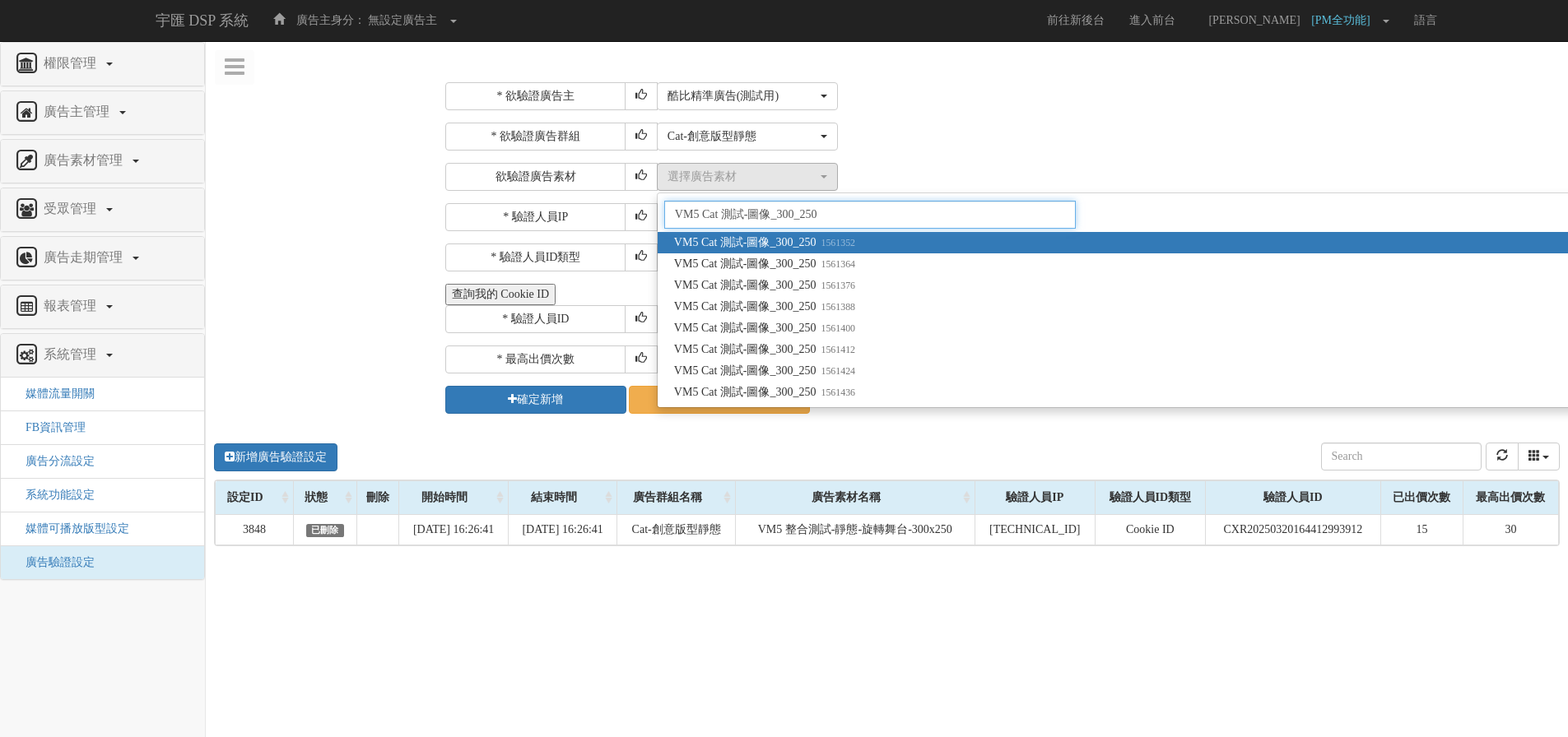
type input "VM5 Cat 測試-圖像_300_250"
click at [784, 240] on span "VM5 Cat 測試-圖像_300_250 1561352" at bounding box center [764, 243] width 182 height 17
select select "1561352"
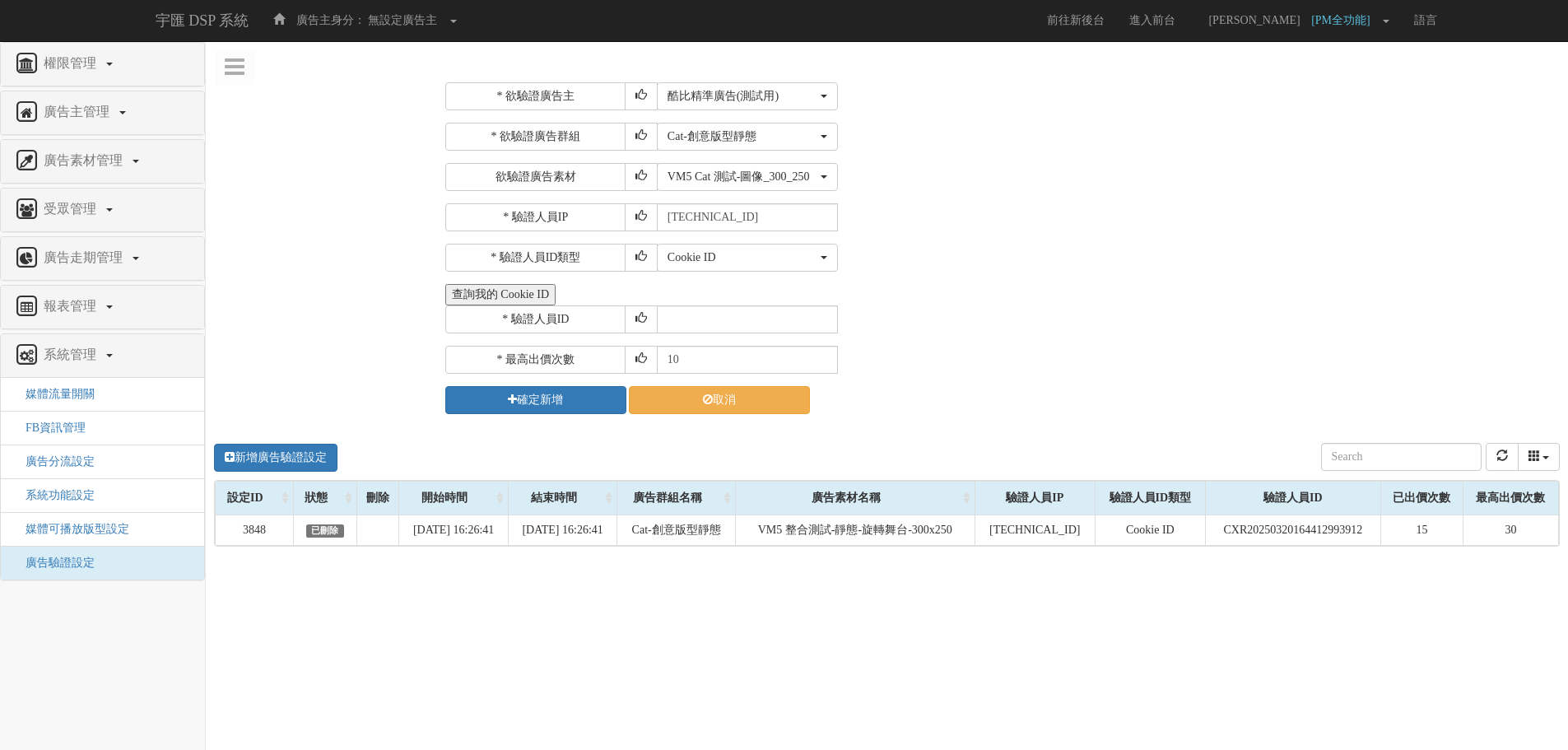
click at [1107, 270] on div "Cookie ID ADID IDFA Cookie ID" at bounding box center [1107, 258] width 899 height 28
click at [699, 360] on input "10" at bounding box center [748, 360] width 182 height 28
type input "1"
type input "30"
click at [688, 318] on input "text" at bounding box center [748, 320] width 182 height 28
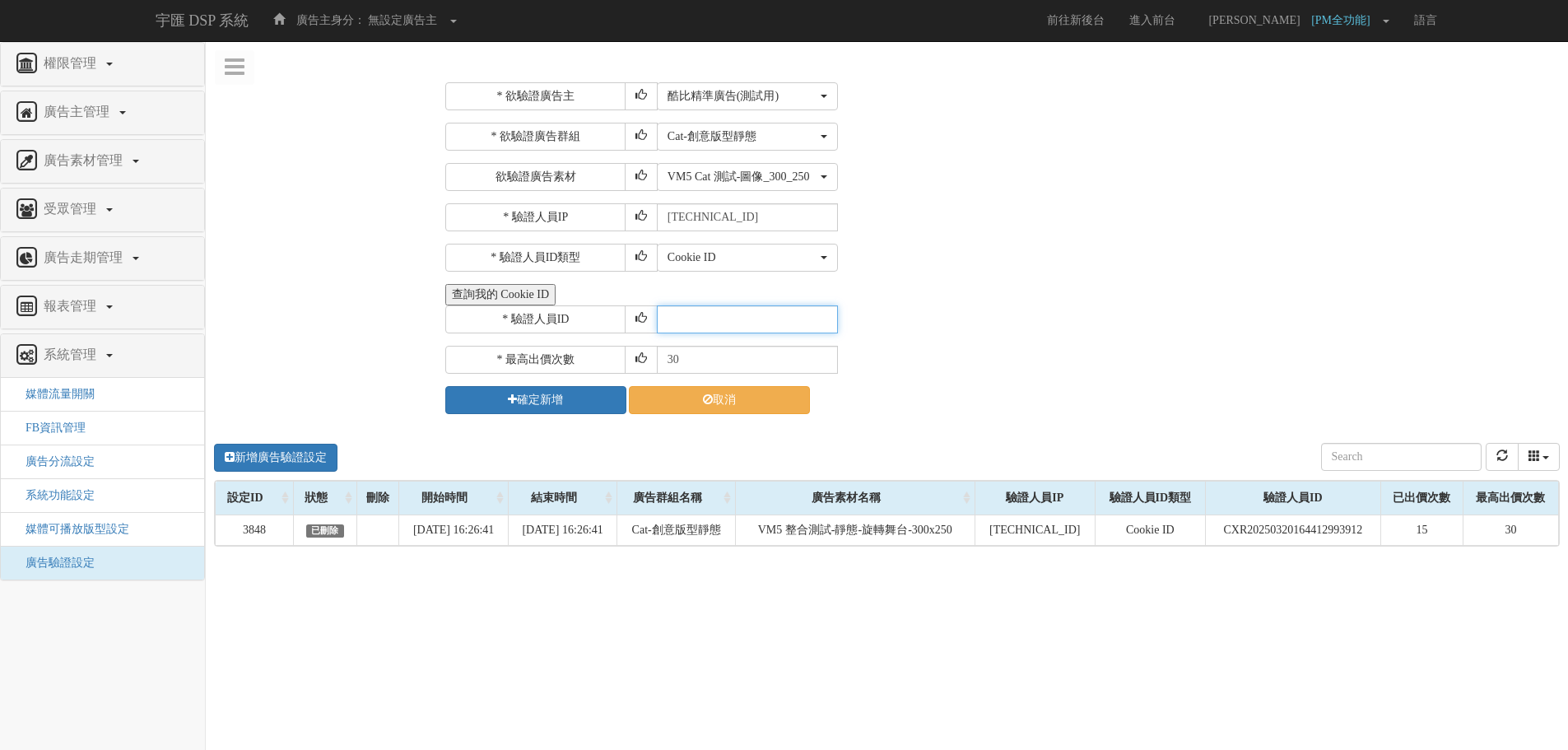
paste input "CXR20250320164412993912"
type input "CXR20250320164412993912"
click at [560, 405] on button "確定新增" at bounding box center [535, 401] width 182 height 28
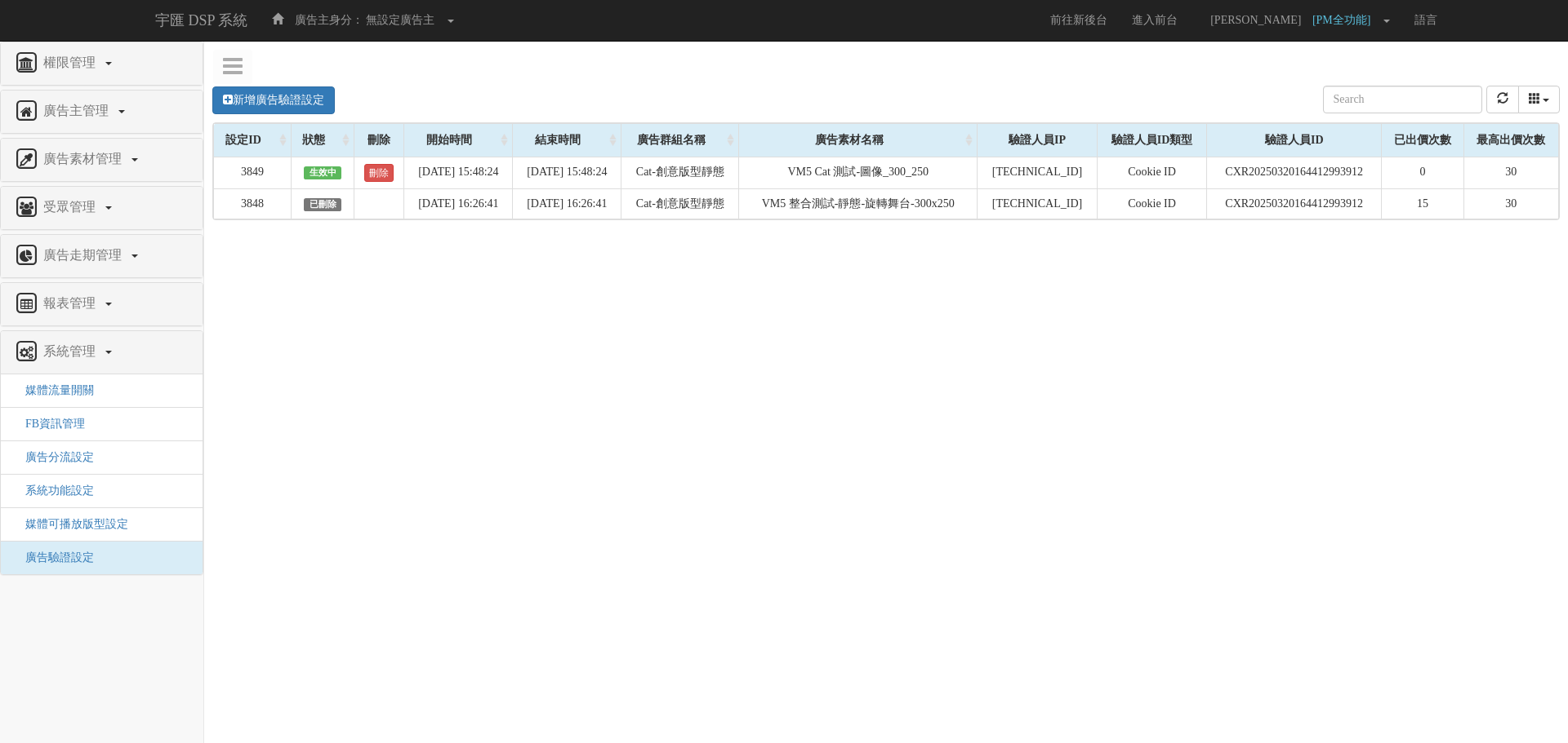
click at [1046, 391] on div "新增廣告驗證設定 設定ID 狀態 刪除 開始時間 結束時間 廣告主ID 廣告主名稱 廣告走期ID 廣告走期名稱 廣告群組ID 廣告群組名稱 廣告素材 廣告素材…" at bounding box center [886, 314] width 1364 height 489
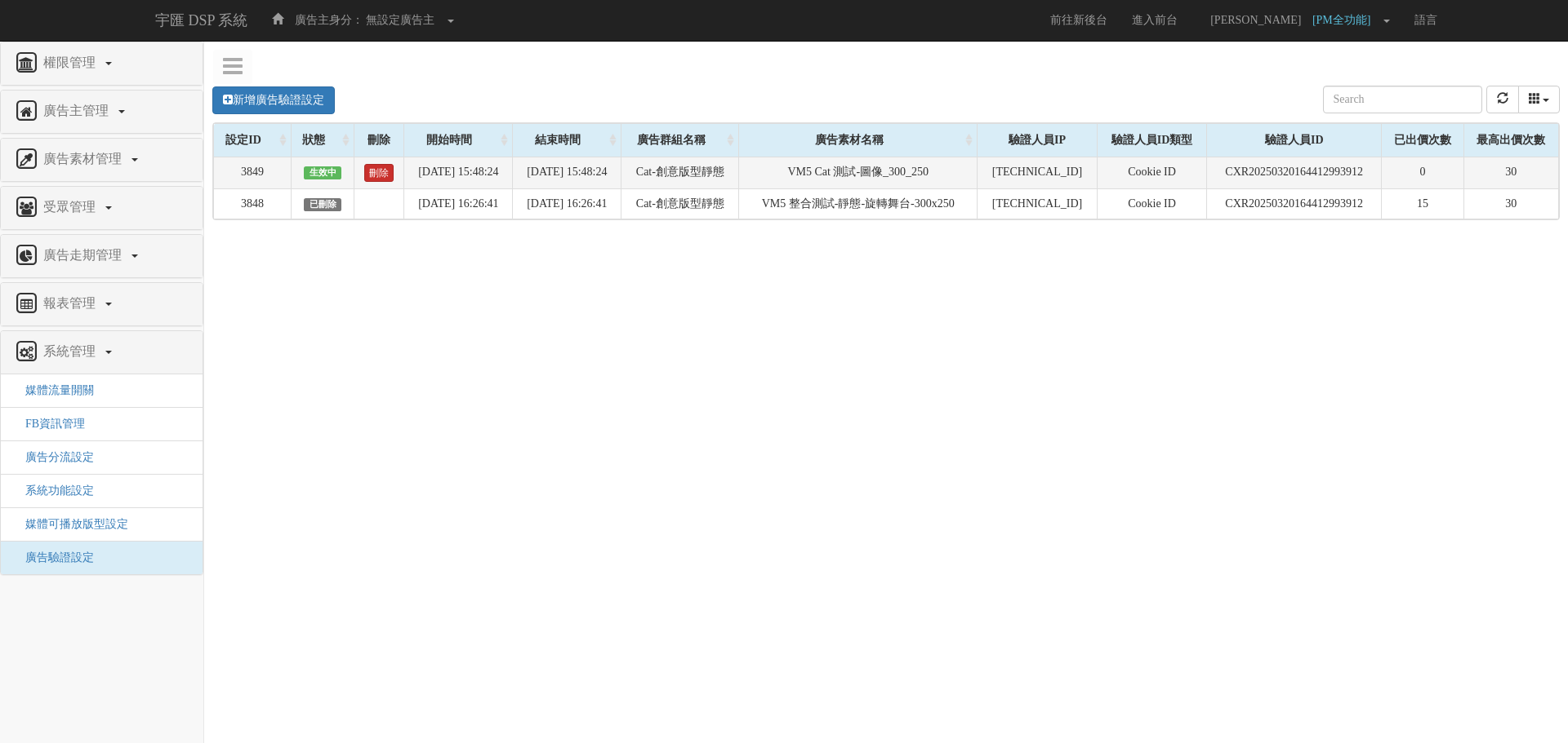
click at [364, 174] on link "刪除" at bounding box center [379, 173] width 30 height 18
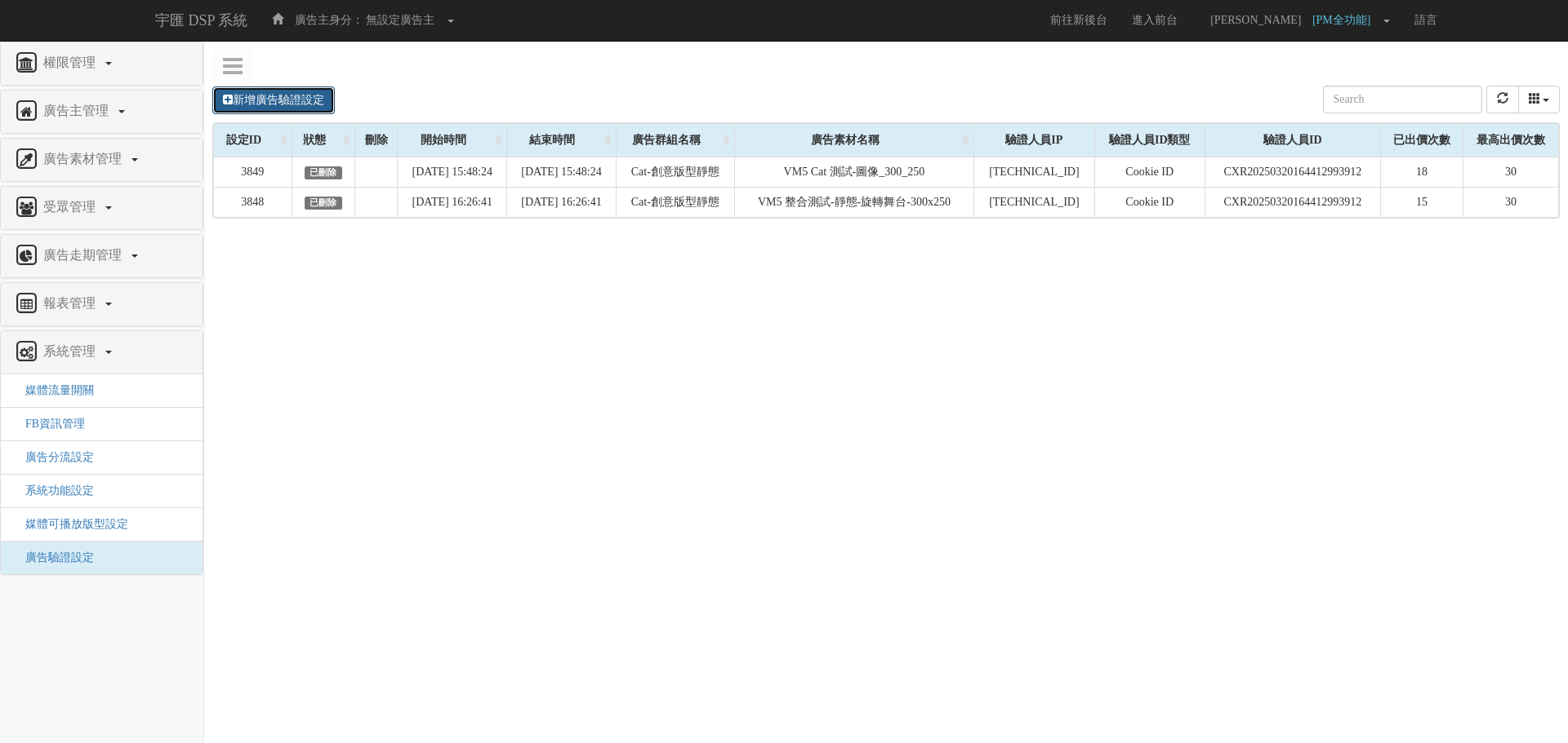
click at [288, 102] on link "新增廣告驗證設定" at bounding box center [273, 101] width 123 height 28
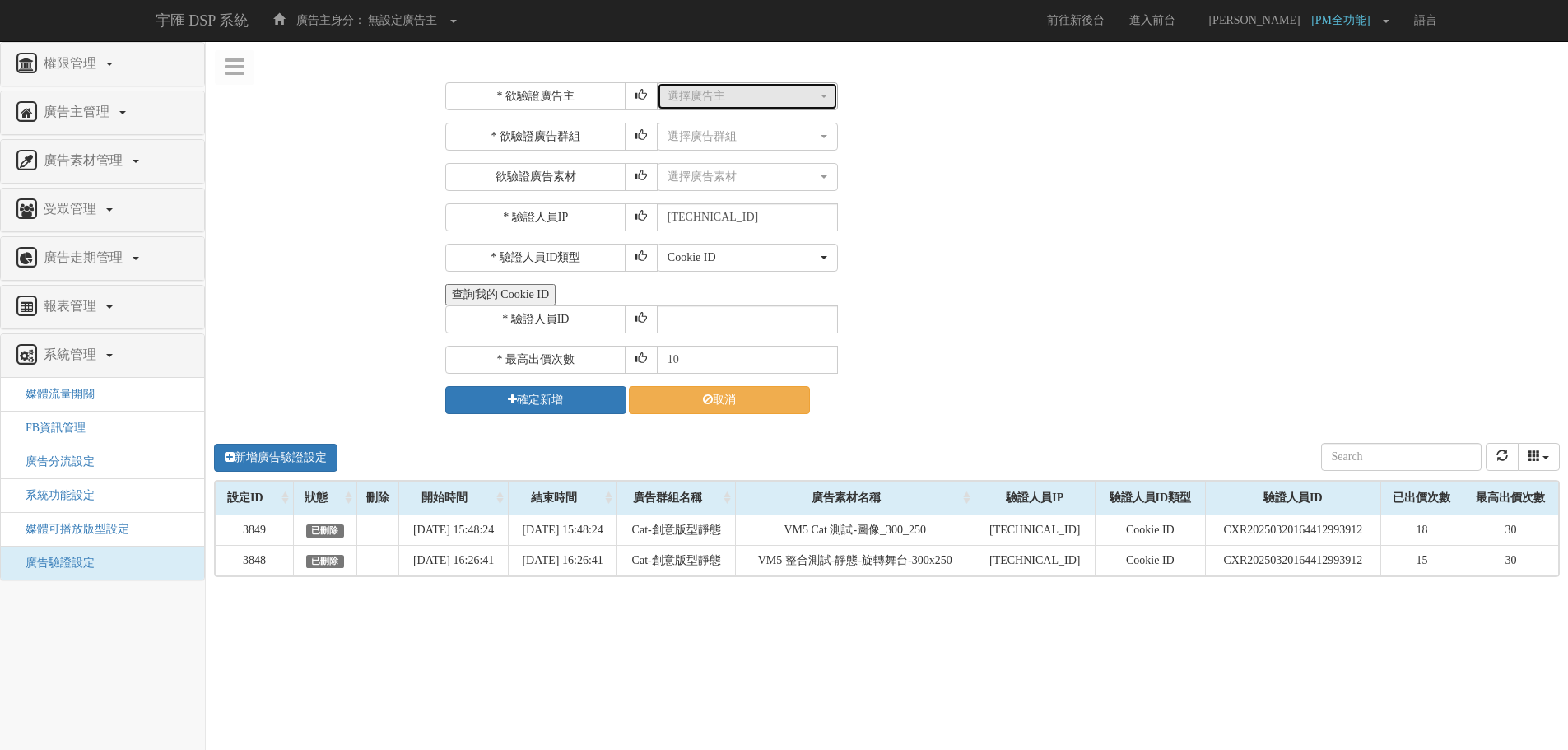
click at [734, 90] on div "選擇廣告主" at bounding box center [742, 97] width 150 height 17
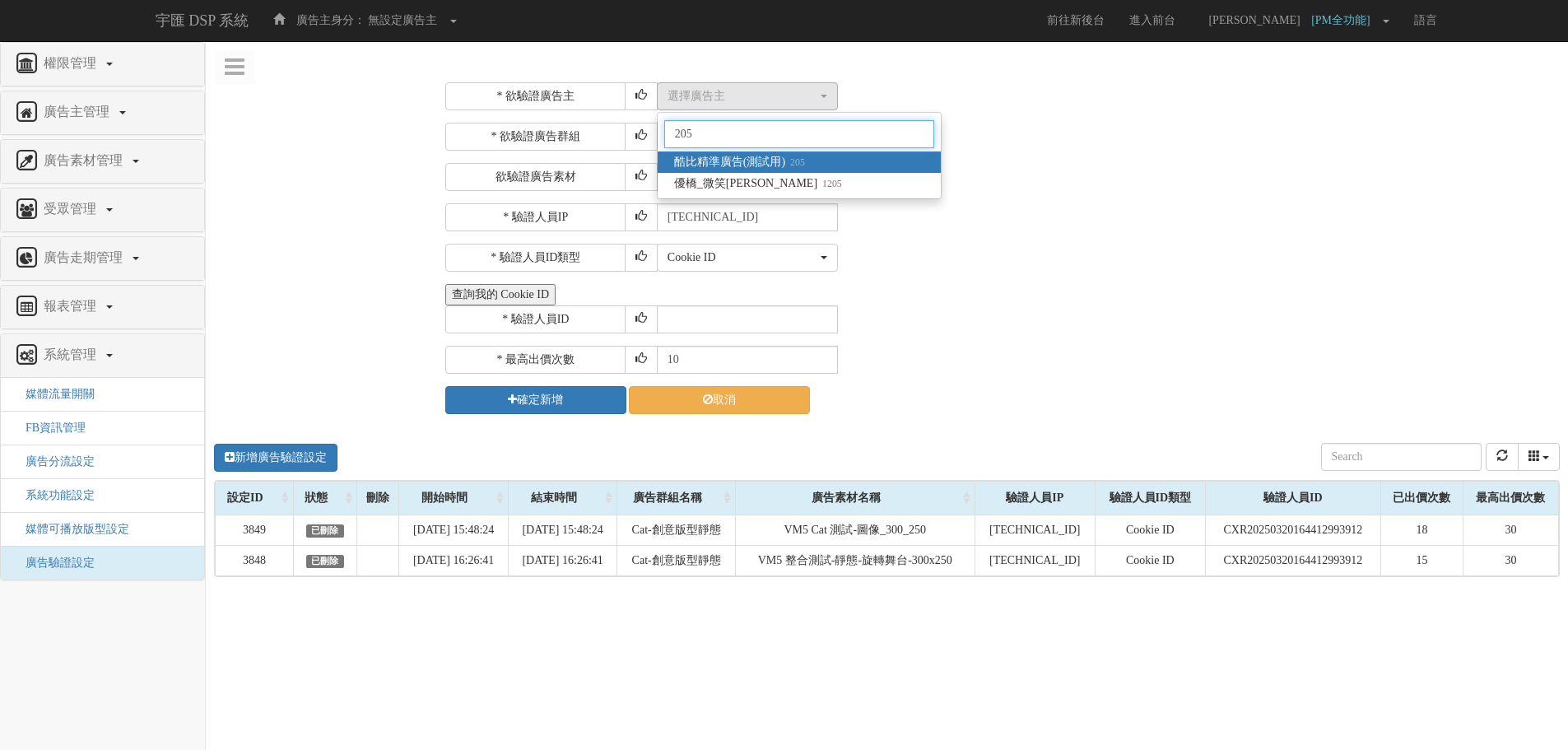
type input "205"
click at [807, 161] on link "酷比精準廣告(測試用) 205" at bounding box center [799, 162] width 283 height 21
select select "205"
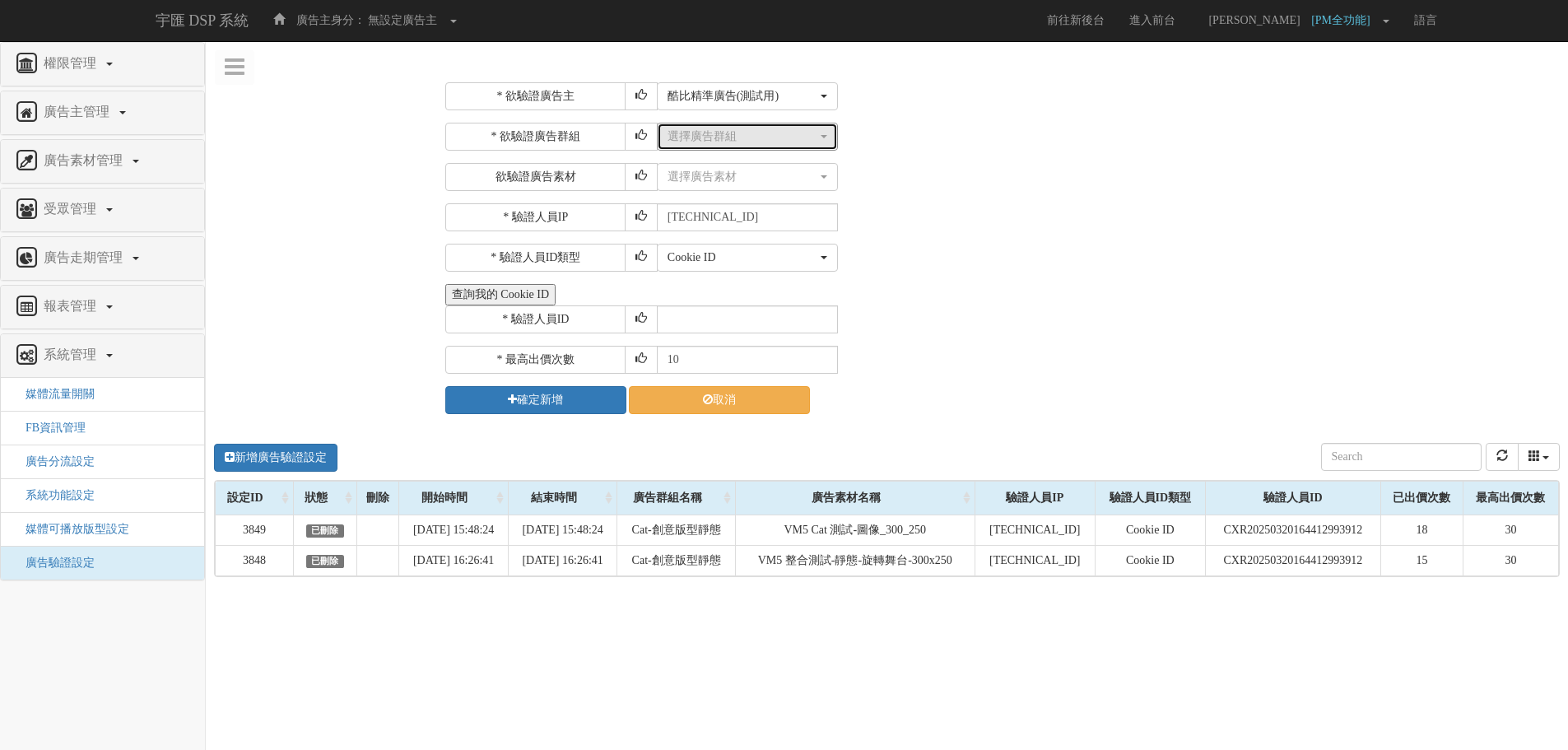
click at [764, 133] on div "選擇廣告群組" at bounding box center [742, 137] width 150 height 17
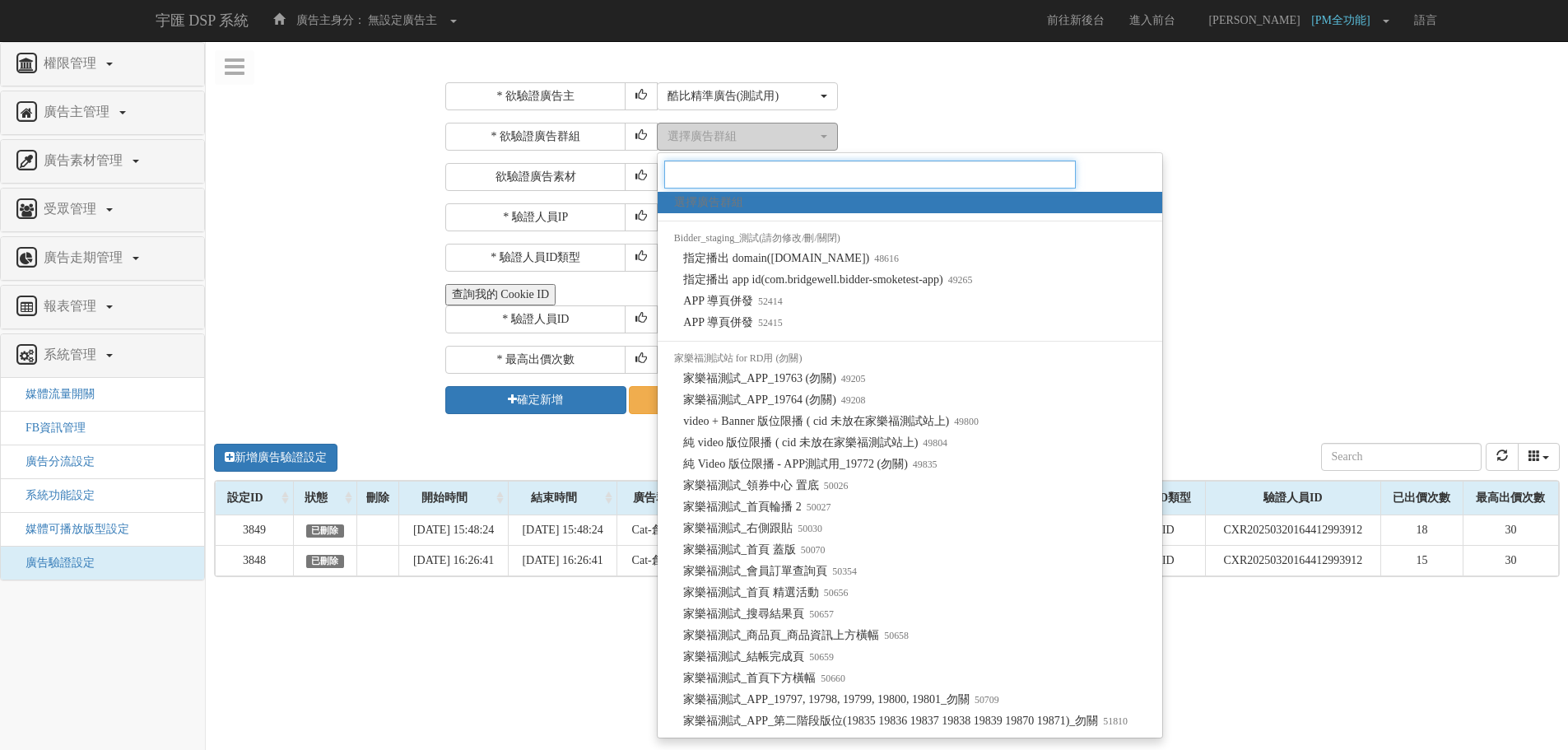
type input "v"
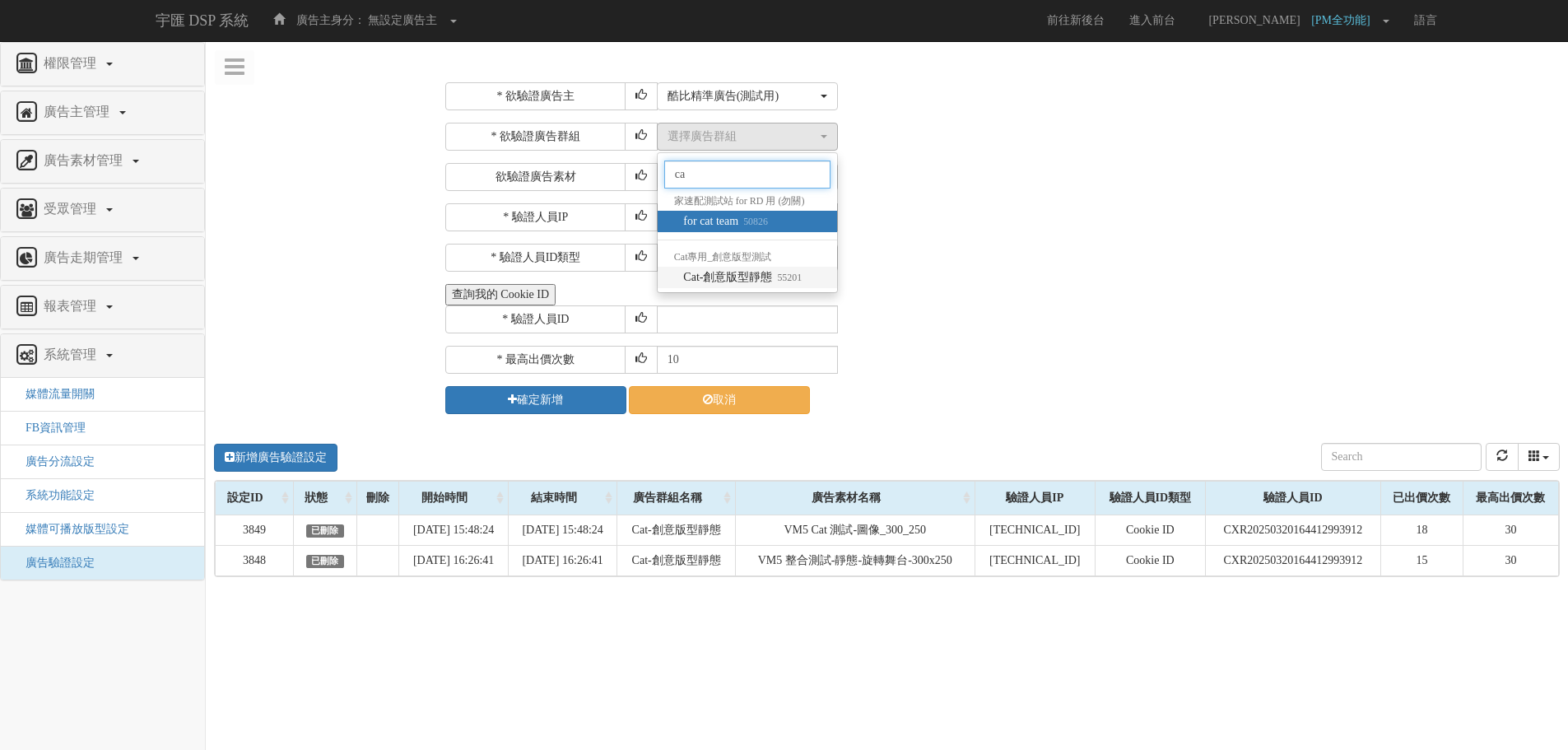
type input "ca"
click at [766, 274] on span "Cat-創意版型靜態 55201" at bounding box center [742, 278] width 118 height 17
select select "55201"
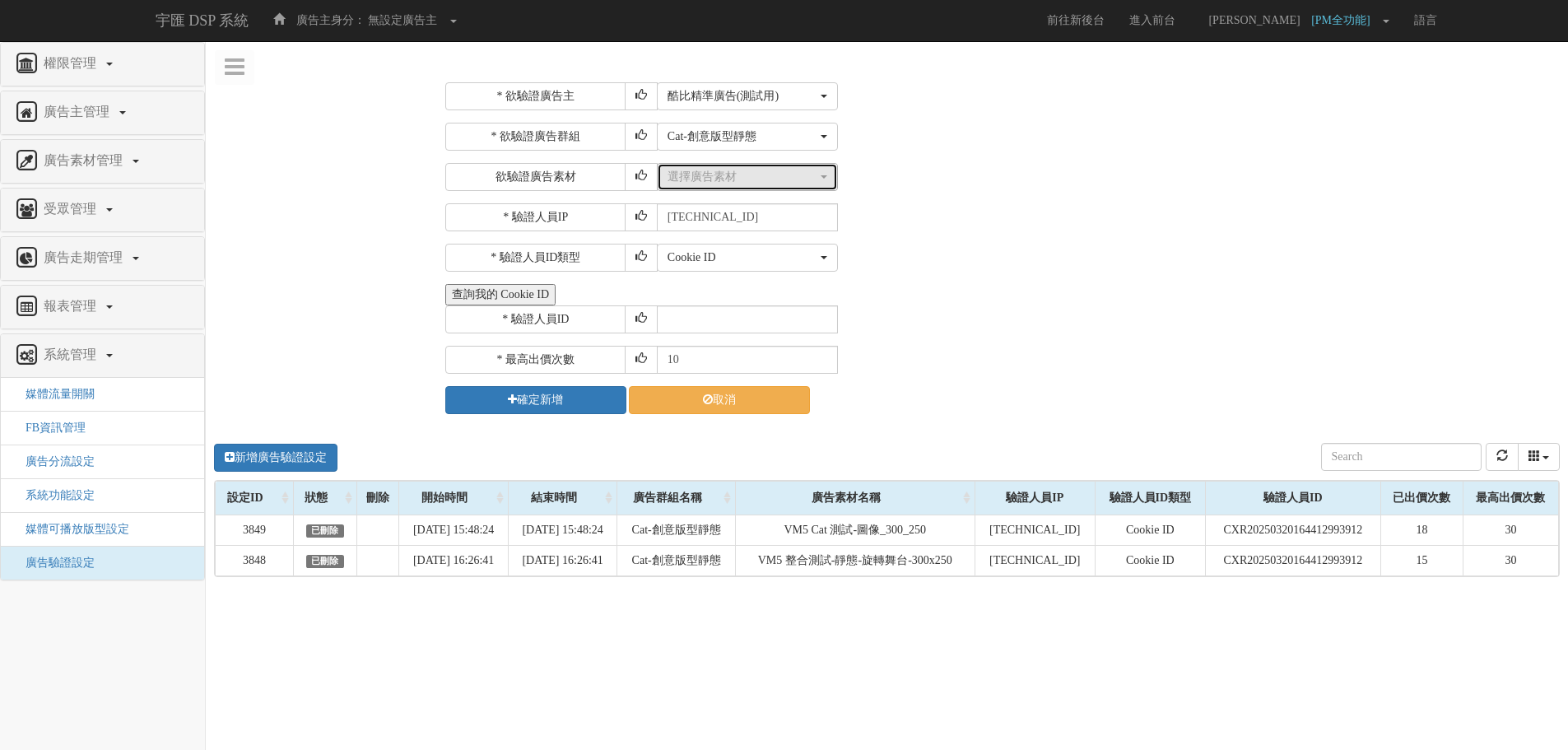
click at [741, 180] on div "選擇廣告素材" at bounding box center [742, 177] width 150 height 17
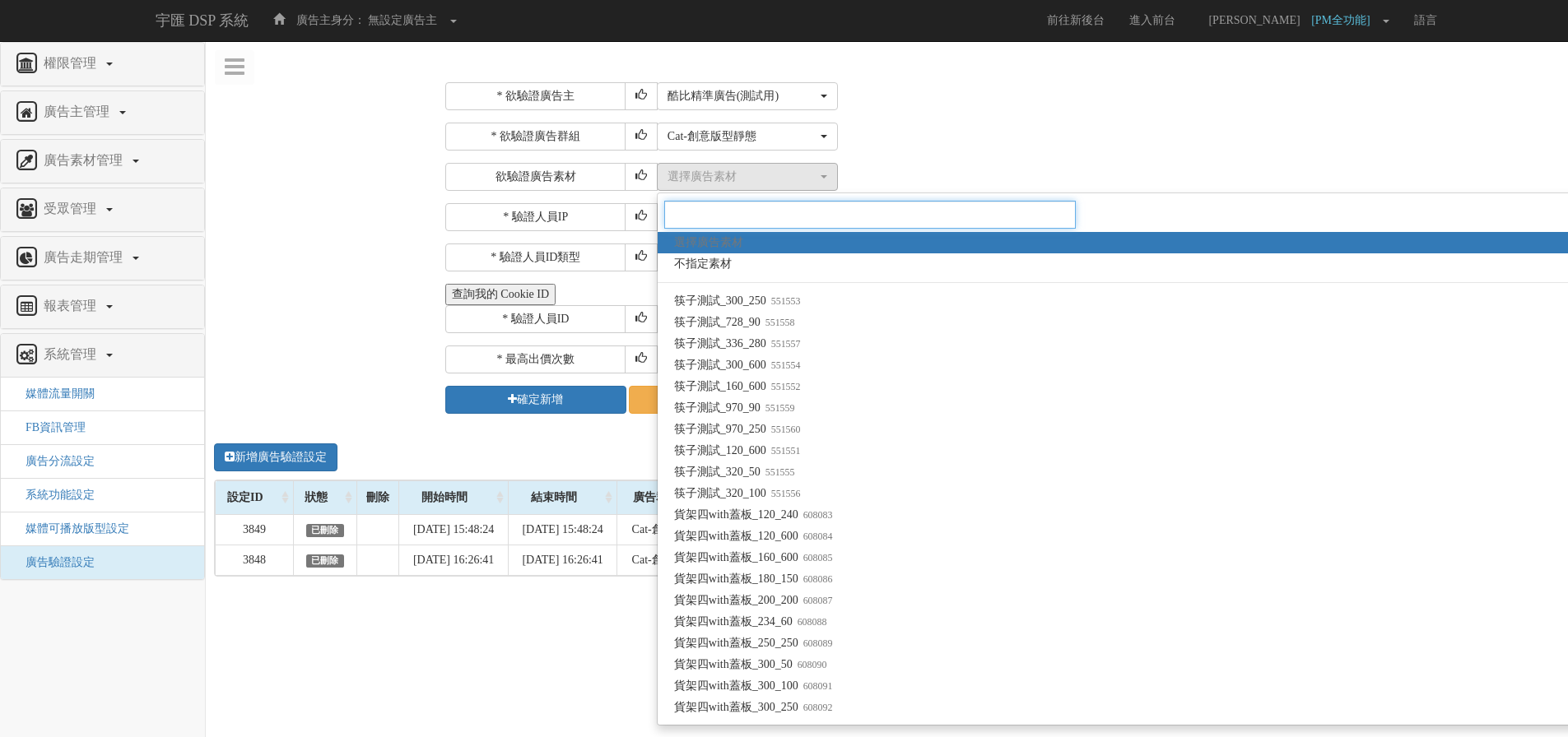
paste input "VM5 Cat 測試-圖像_970_250"
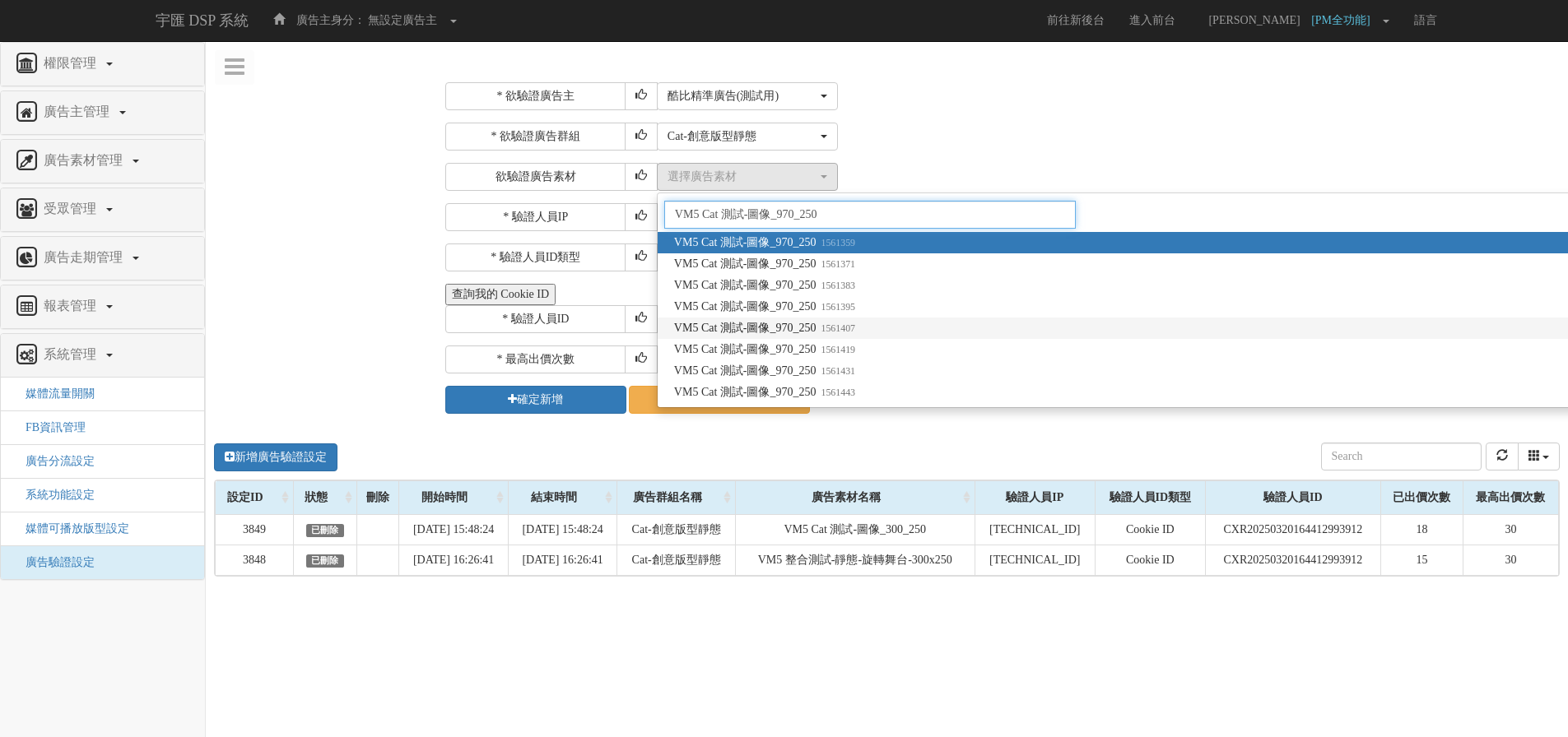
type input "VM5 Cat 測試-圖像_970_250"
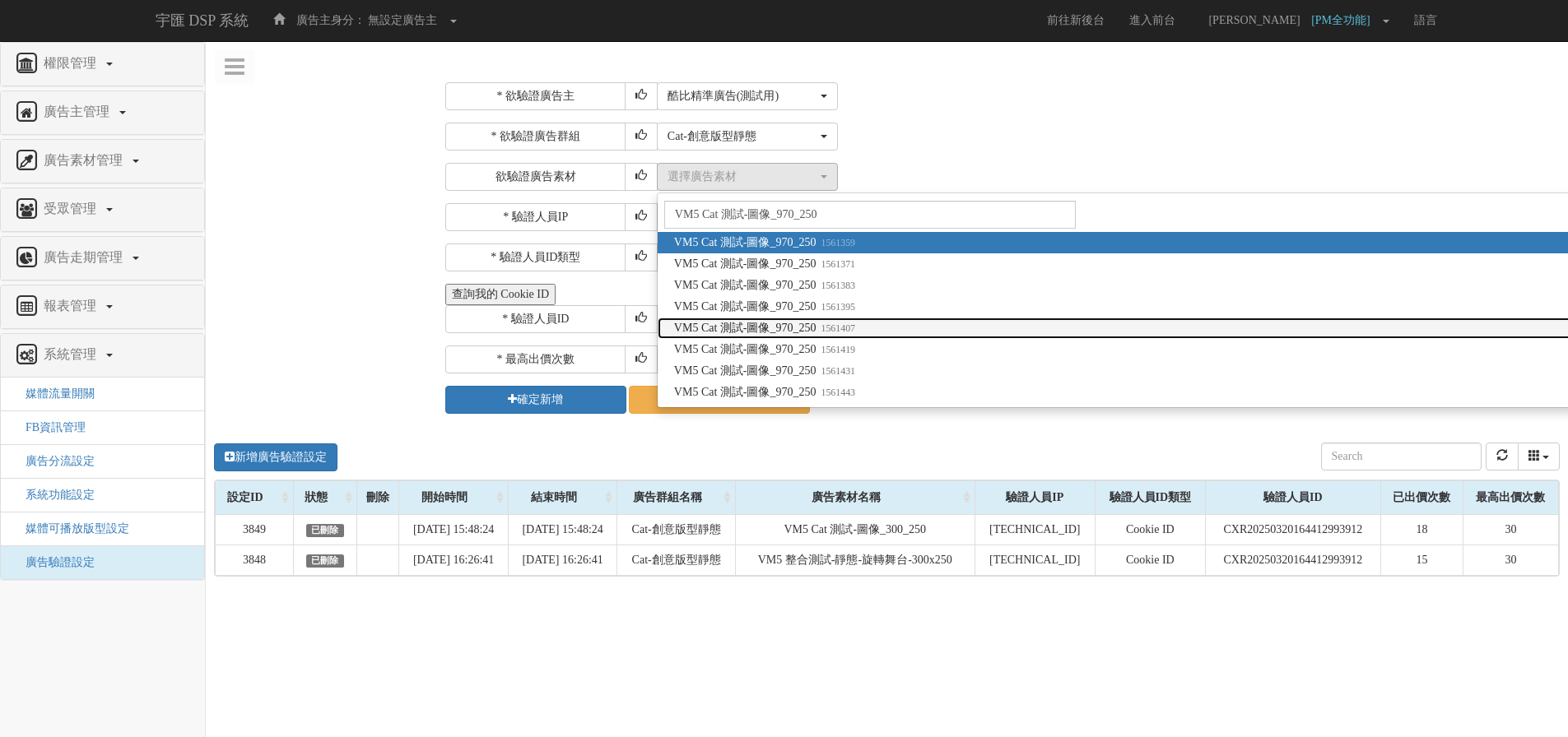
click at [857, 331] on small "1561407" at bounding box center [836, 328] width 39 height 11
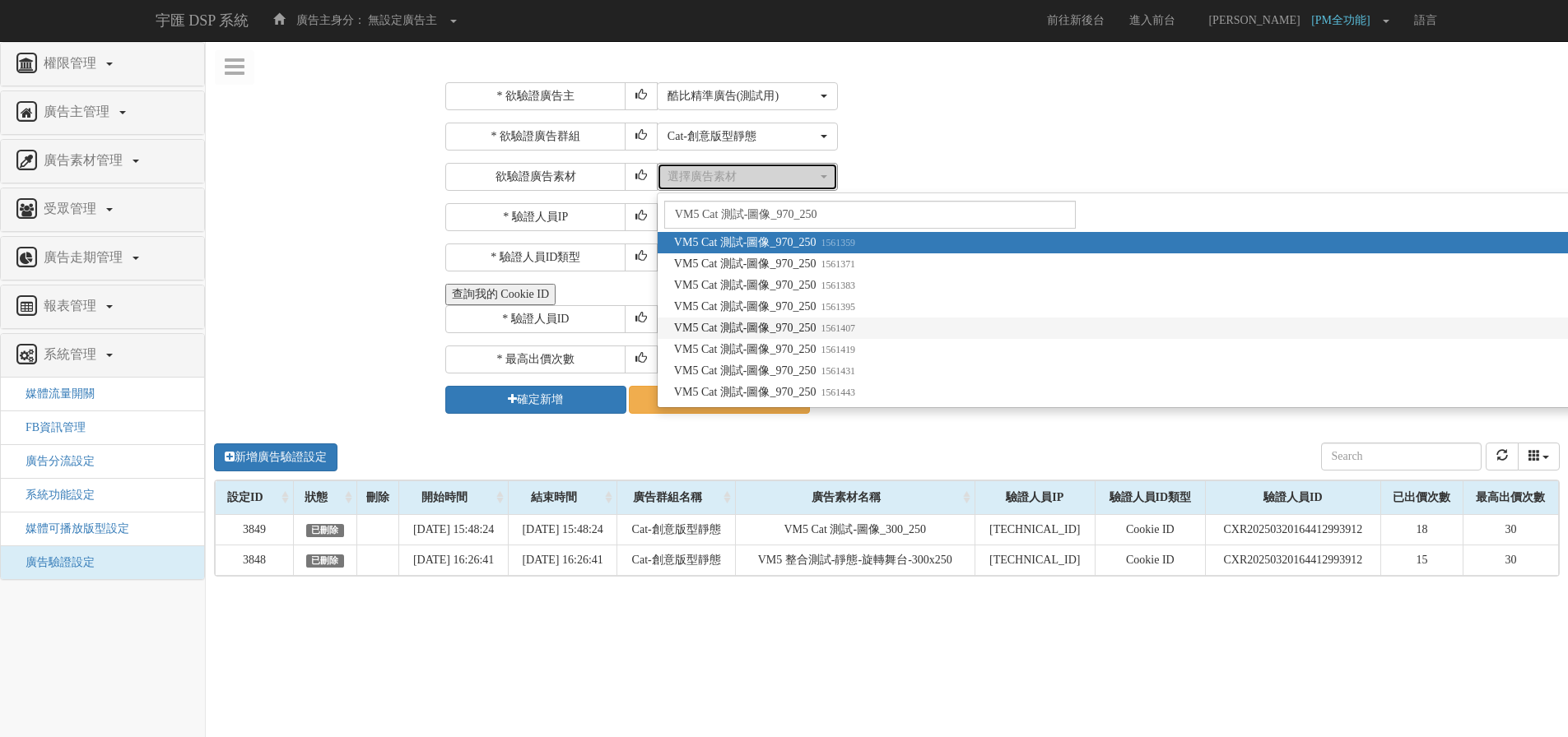
select select "1561407"
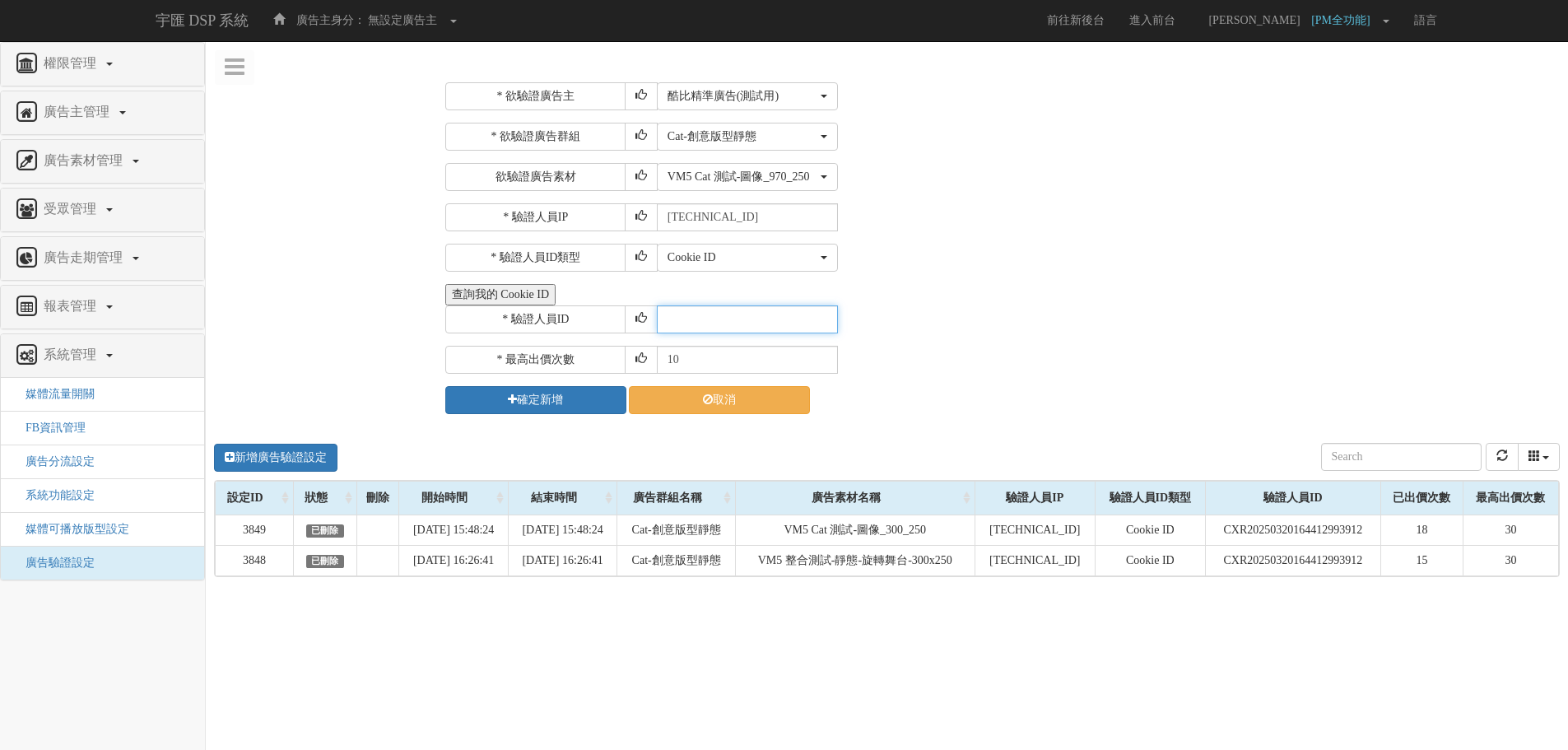
click at [682, 321] on input "text" at bounding box center [748, 320] width 182 height 28
paste input "CXR20250320164412993912"
type input "CXR20250320164412993912"
click at [693, 352] on input "10" at bounding box center [748, 360] width 182 height 28
type input "1"
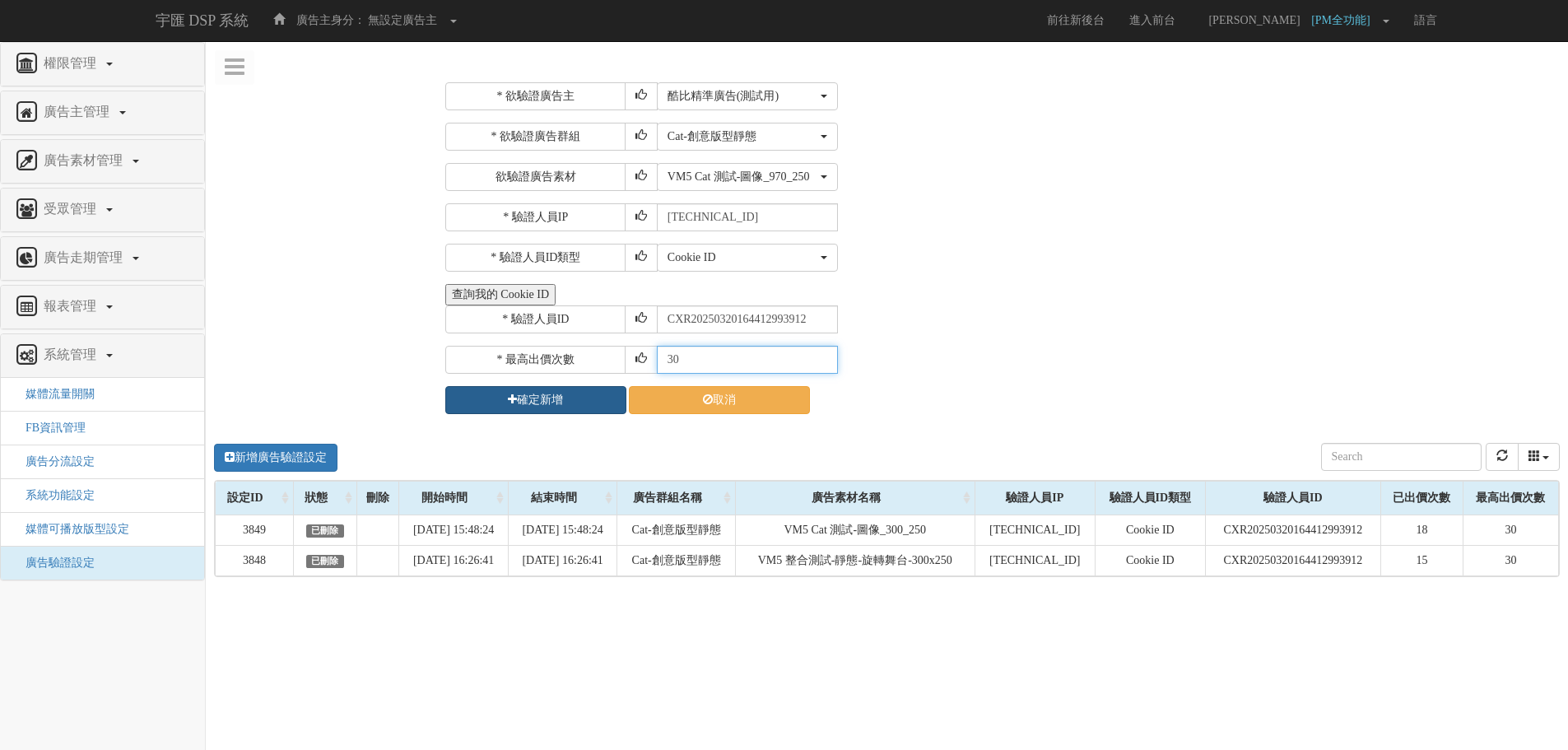
type input "30"
click at [558, 392] on button "確定新增" at bounding box center [535, 401] width 182 height 28
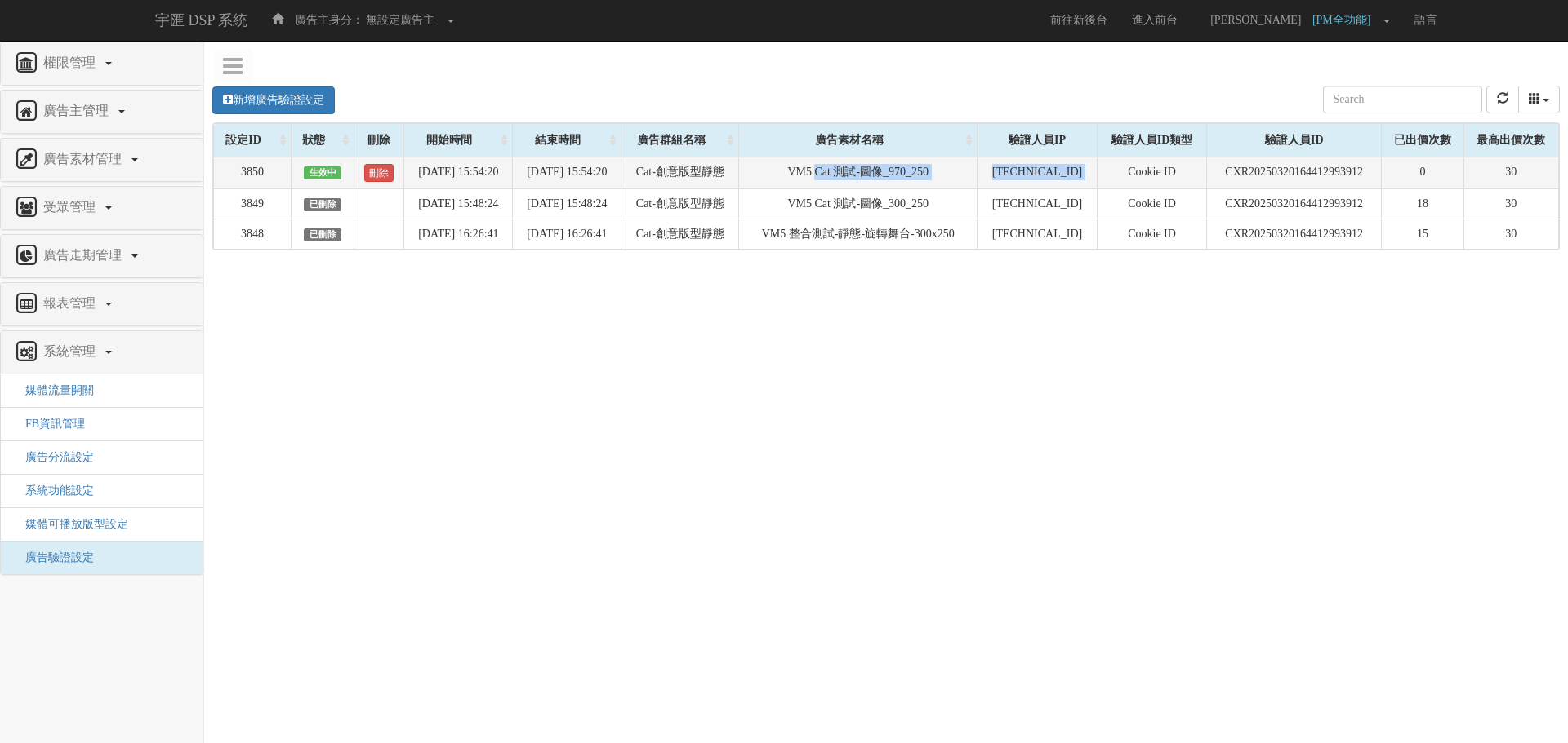
drag, startPoint x: 843, startPoint y: 171, endPoint x: 1135, endPoint y: 163, distance: 292.1
click at [1135, 163] on tr "3850 生效中 刪除 [DATE] 15:54:20 [DATE] 15:54:20 Cat-創意版型靜態 VM5 Cat 測試-圖像_970_250 [T…" at bounding box center [887, 173] width 1345 height 31
click at [1504, 103] on icon "refresh" at bounding box center [1502, 98] width 11 height 11
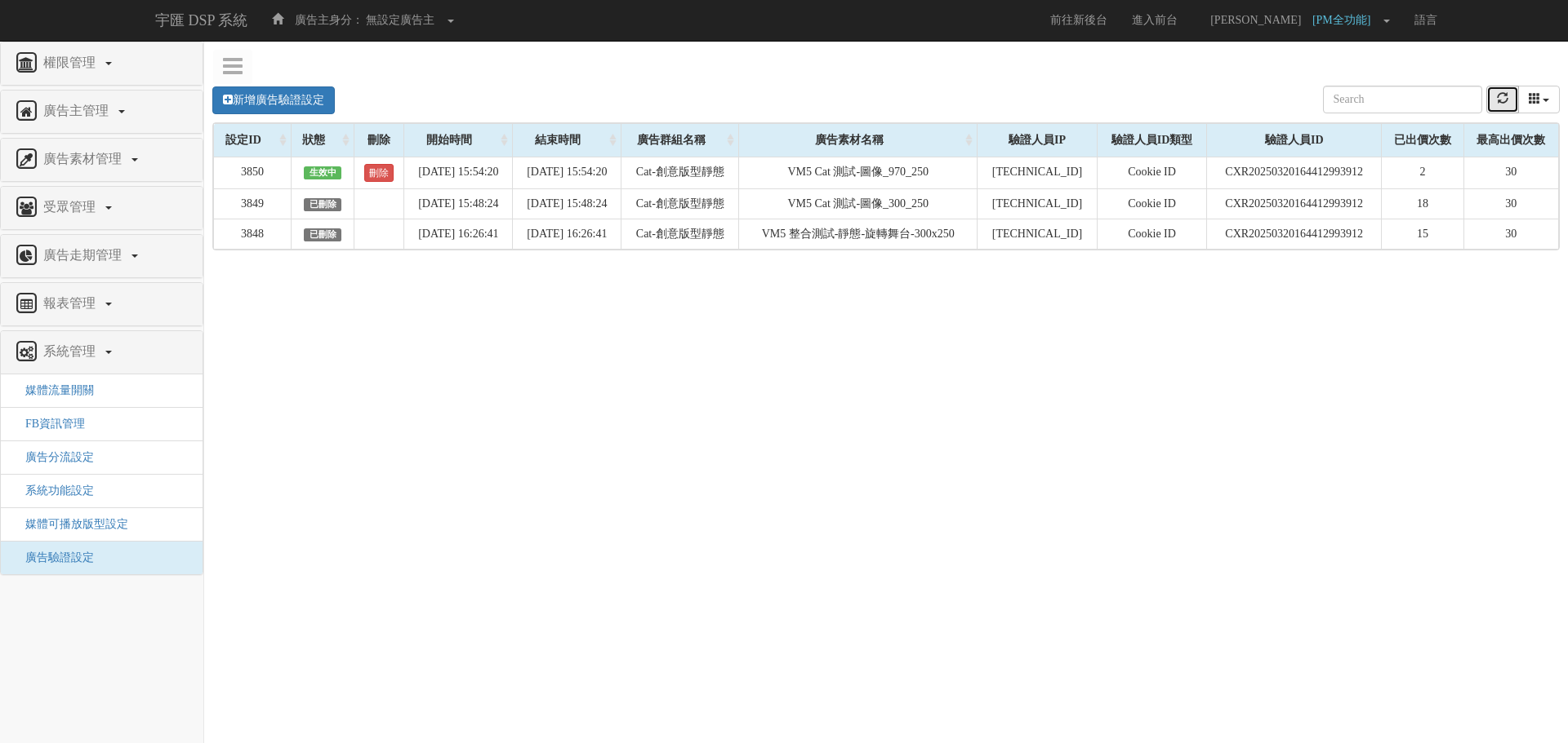
click at [1504, 103] on icon "refresh" at bounding box center [1502, 98] width 11 height 11
